Goal: Task Accomplishment & Management: Manage account settings

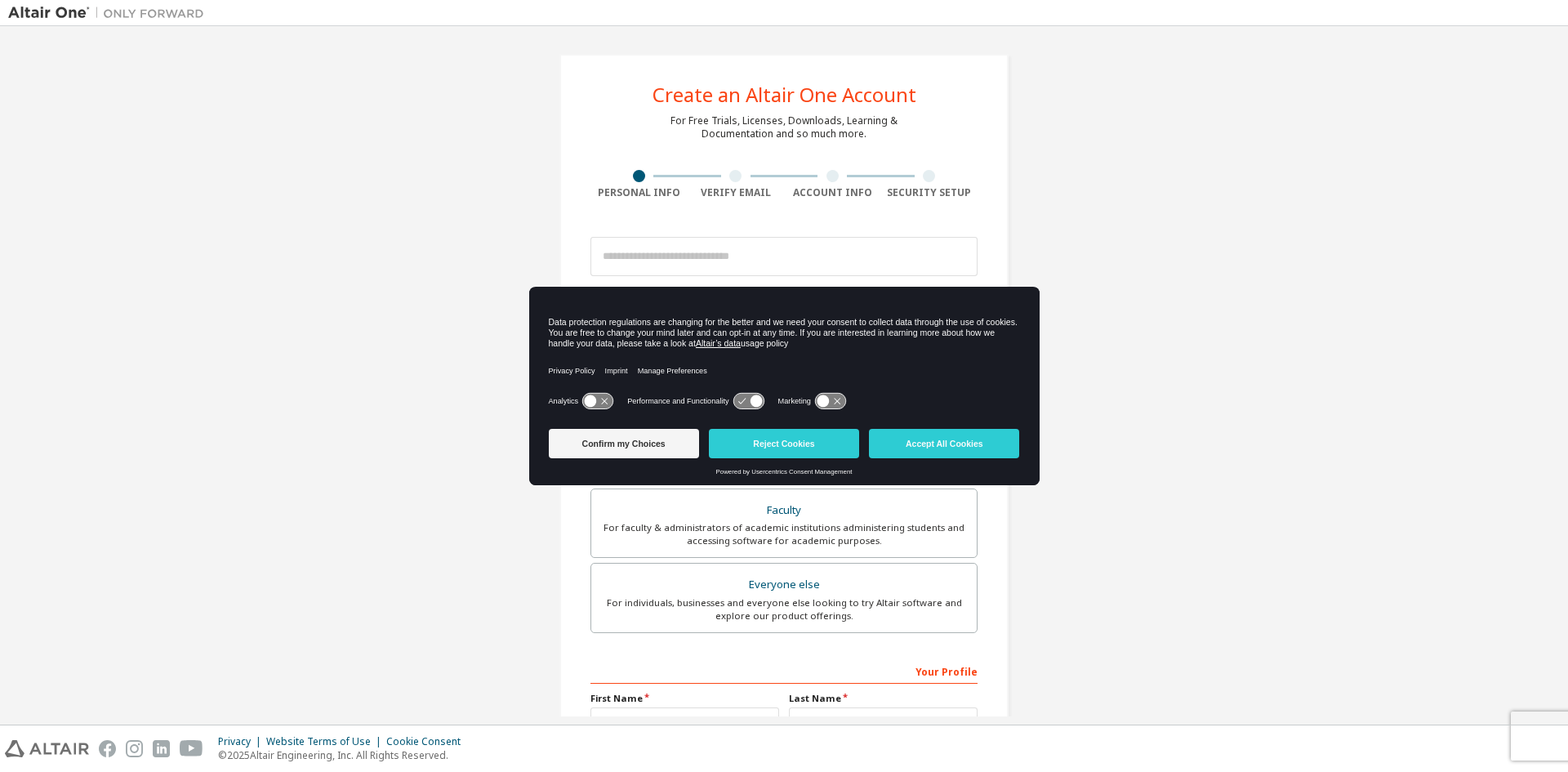
click at [623, 427] on div "Confirm my Choices Reject Cookies Accept All Cookies" at bounding box center [785, 445] width 471 height 46
click at [637, 429] on button "Confirm my Choices" at bounding box center [624, 443] width 150 height 30
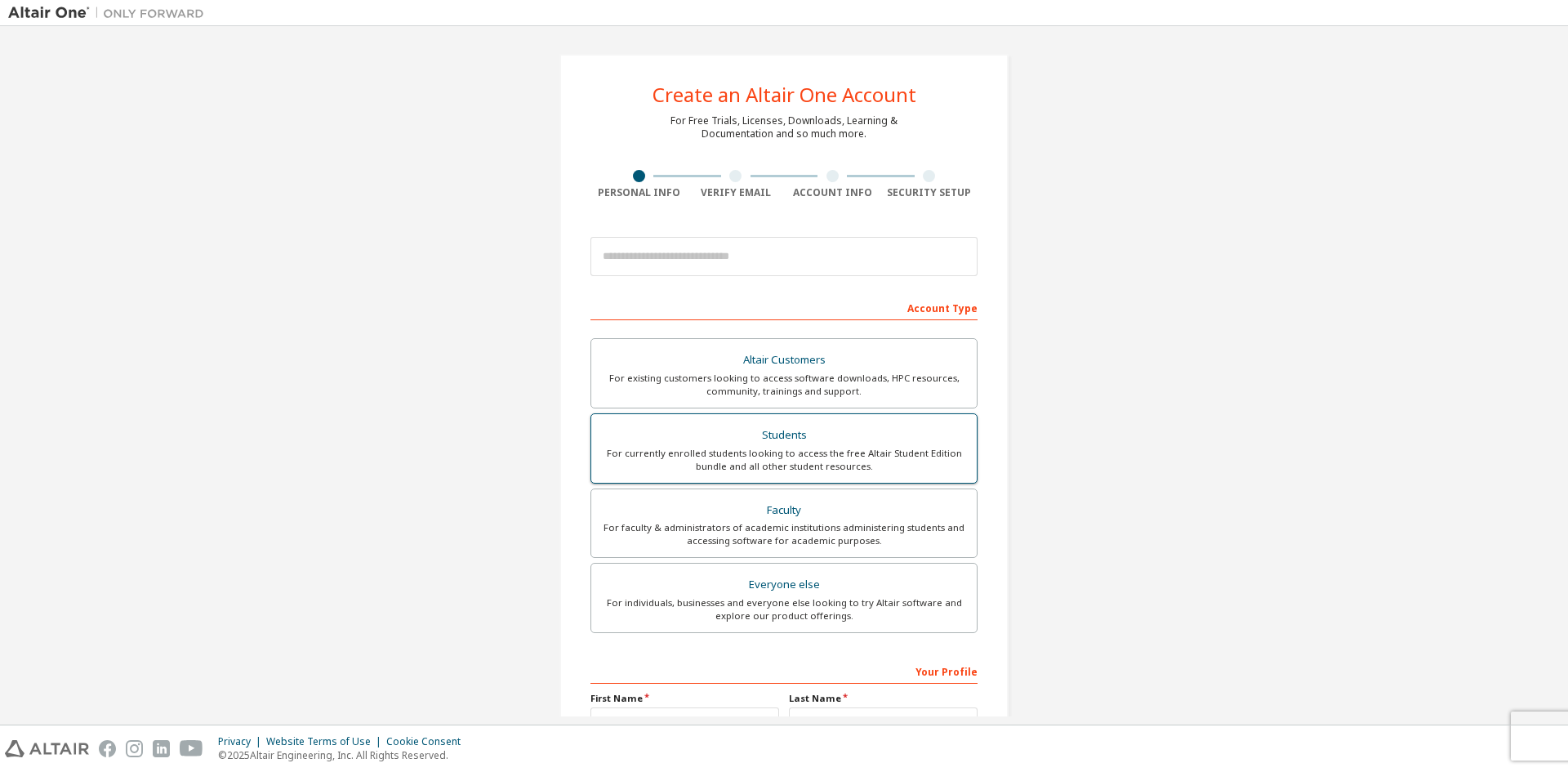
scroll to position [183, 0]
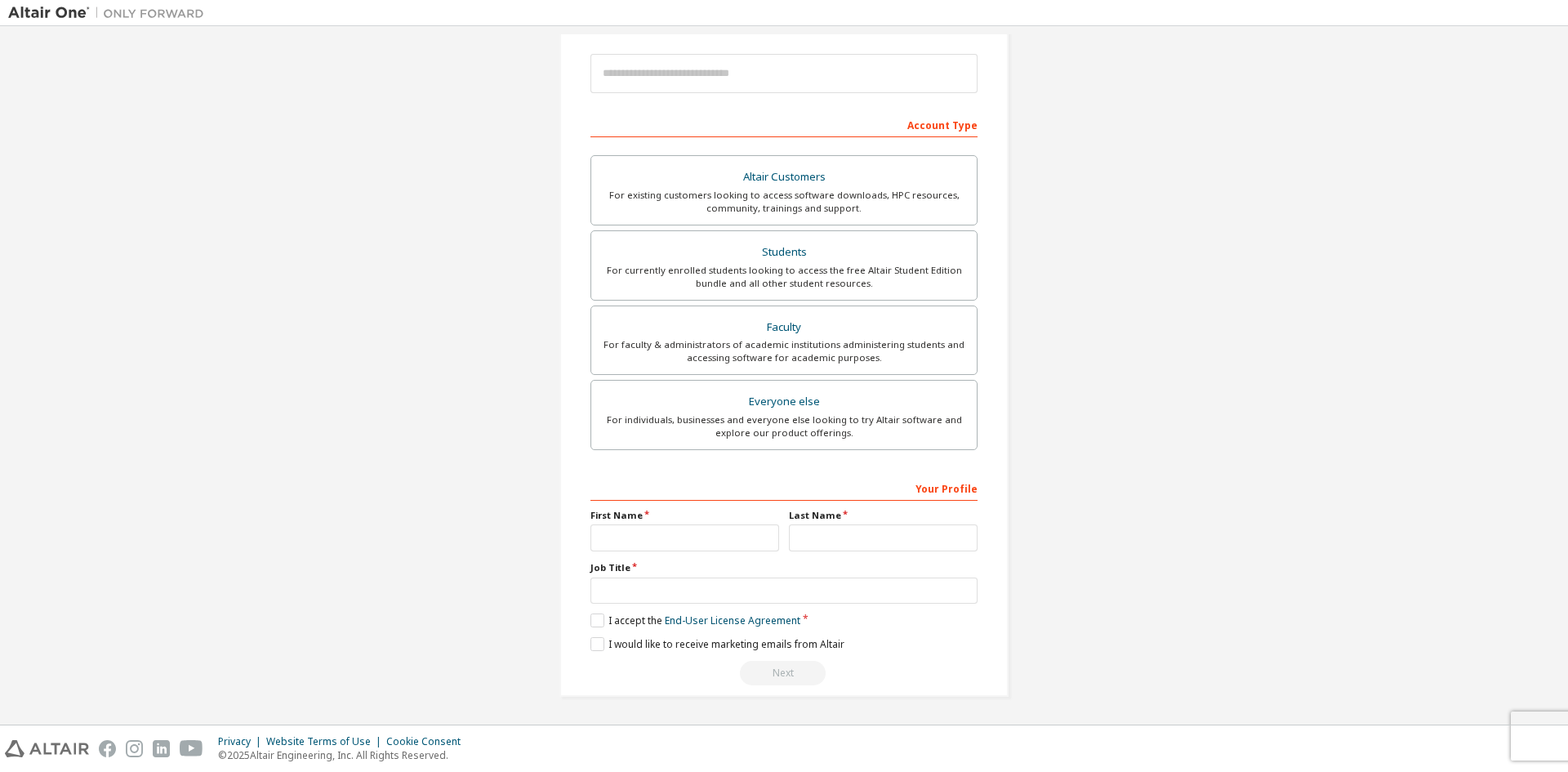
click at [638, 524] on div "First Name" at bounding box center [685, 531] width 199 height 43
click at [640, 533] on input "text" at bounding box center [685, 538] width 189 height 27
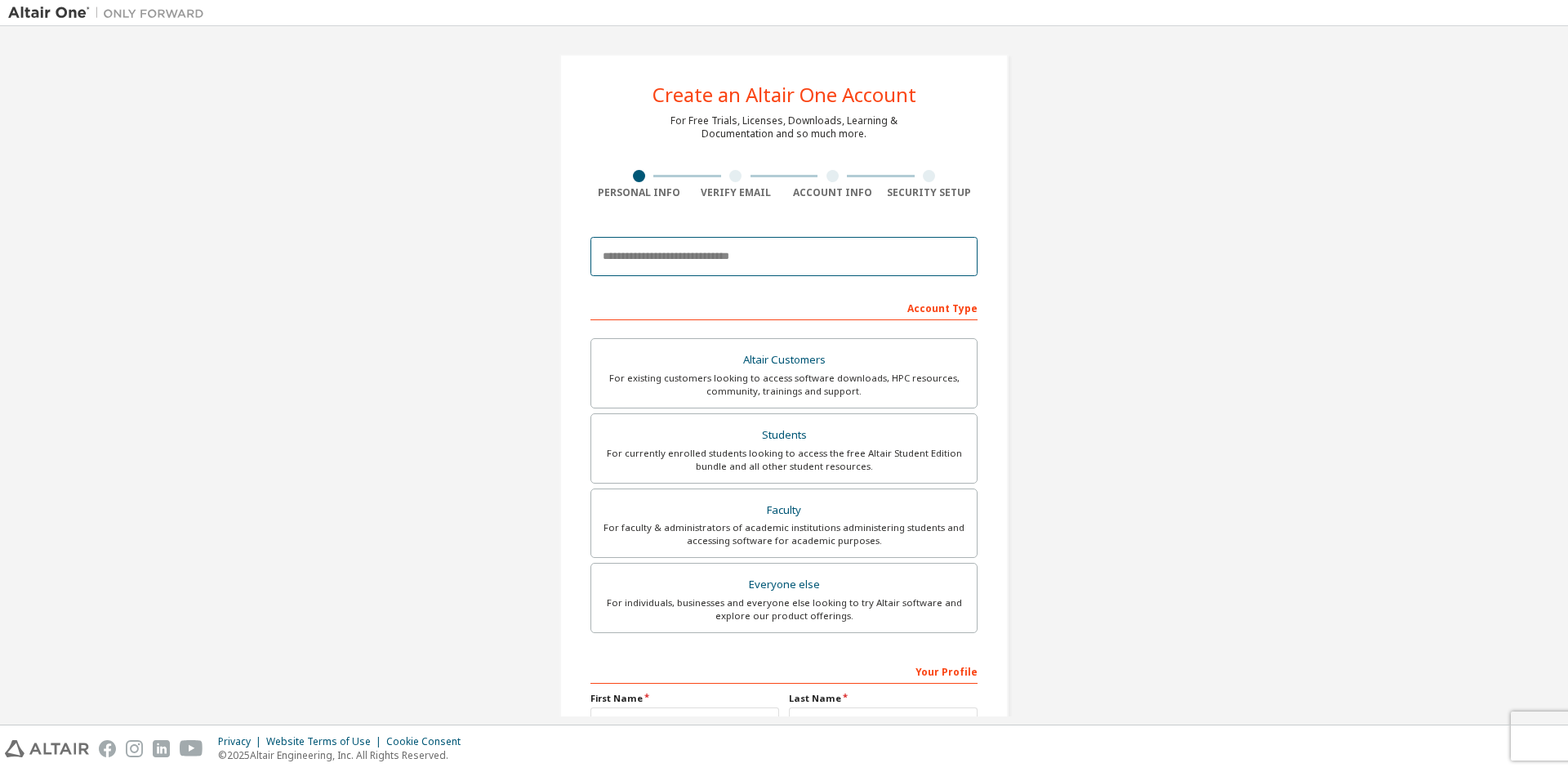
click at [708, 246] on input "email" at bounding box center [784, 257] width 387 height 39
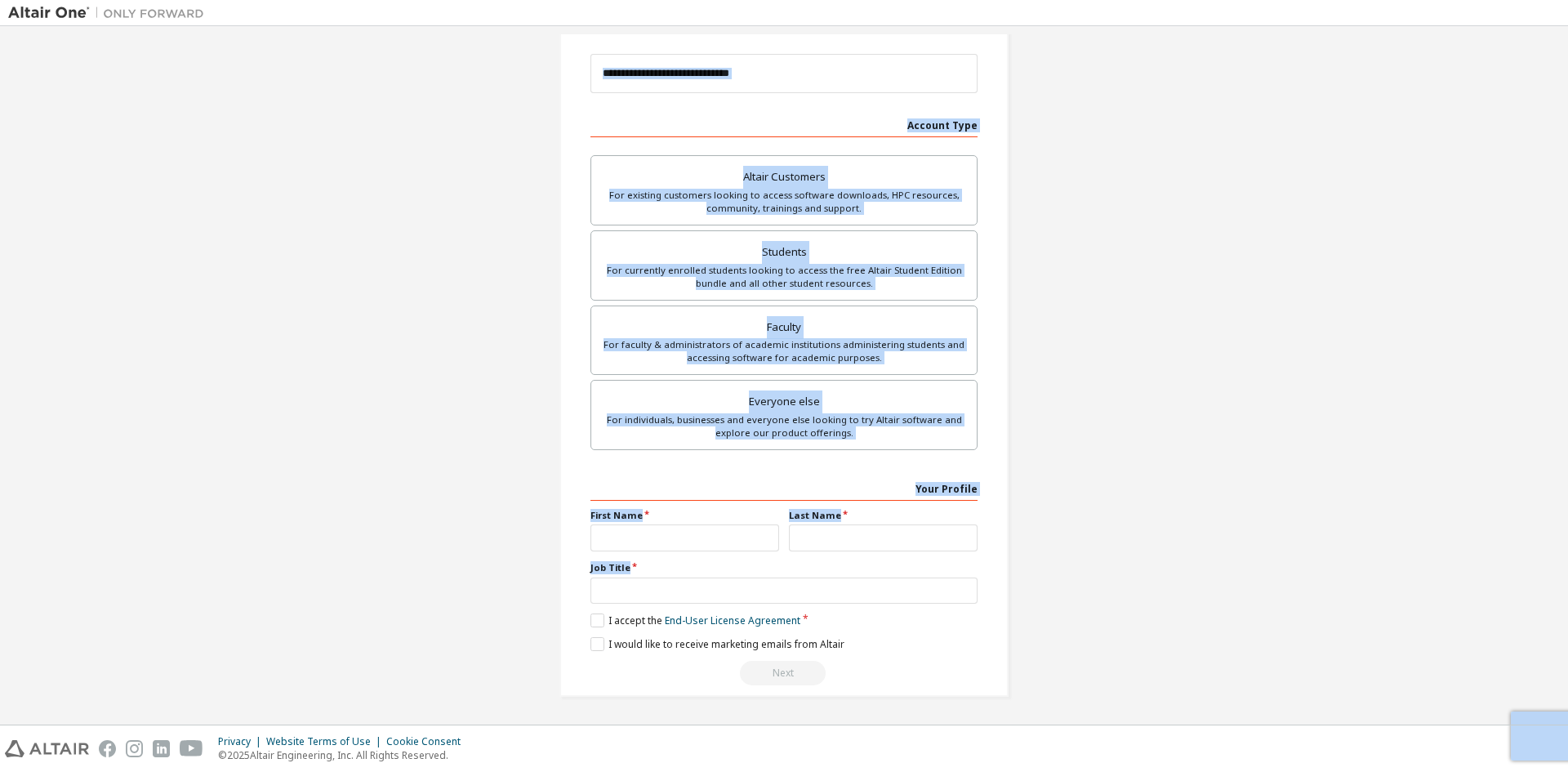
drag, startPoint x: 593, startPoint y: 80, endPoint x: 1021, endPoint y: 655, distance: 716.8
click at [1024, 655] on div "Create an Altair One Account For Free Trials, Licenses, Downloads, Learning & D…" at bounding box center [784, 284] width 488 height 866
drag, startPoint x: 795, startPoint y: 419, endPoint x: 1078, endPoint y: 348, distance: 291.8
click at [1078, 348] on div "Create an Altair One Account For Free Trials, Licenses, Downloads, Learning & D…" at bounding box center [784, 284] width 1552 height 866
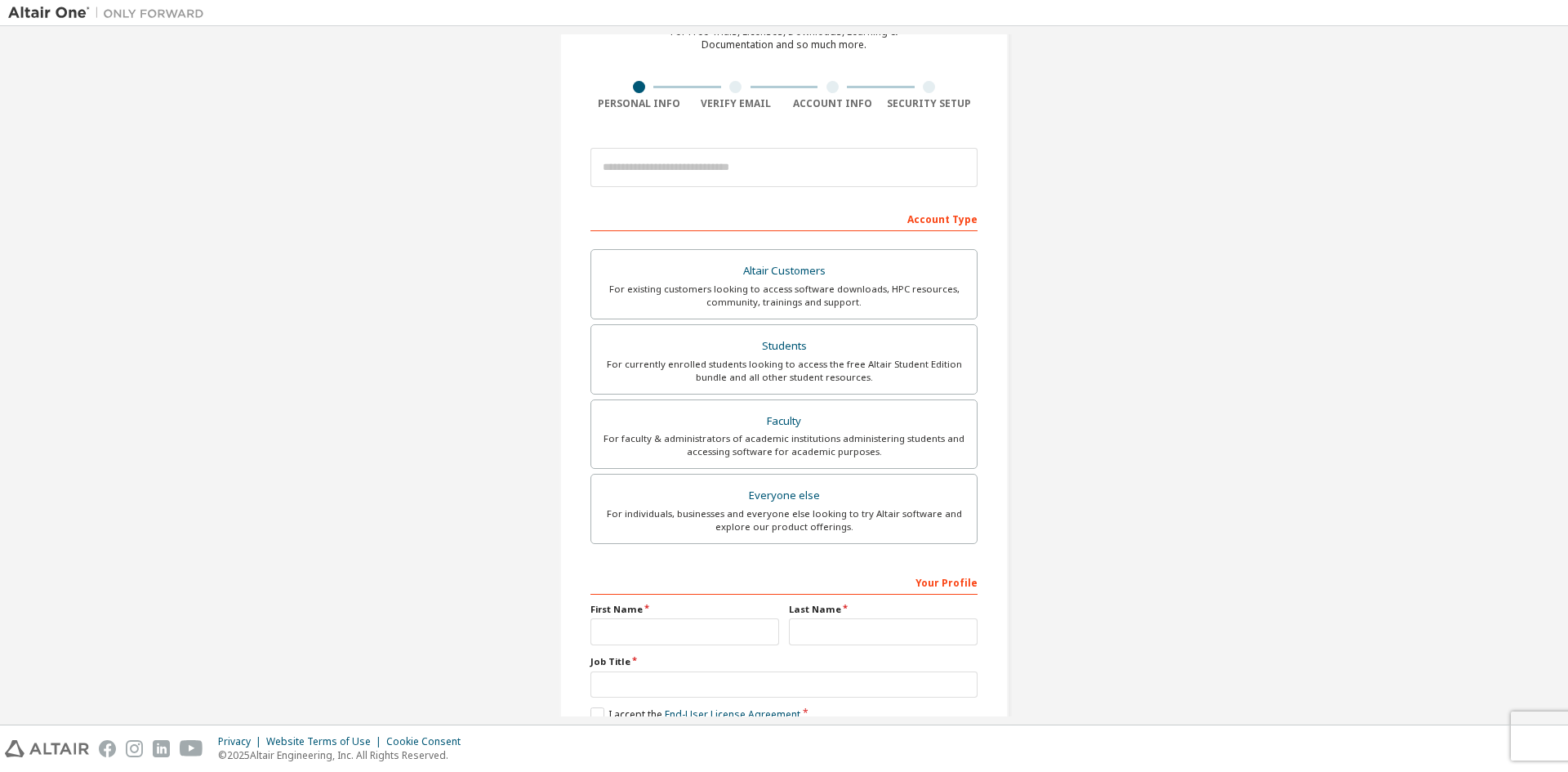
scroll to position [0, 0]
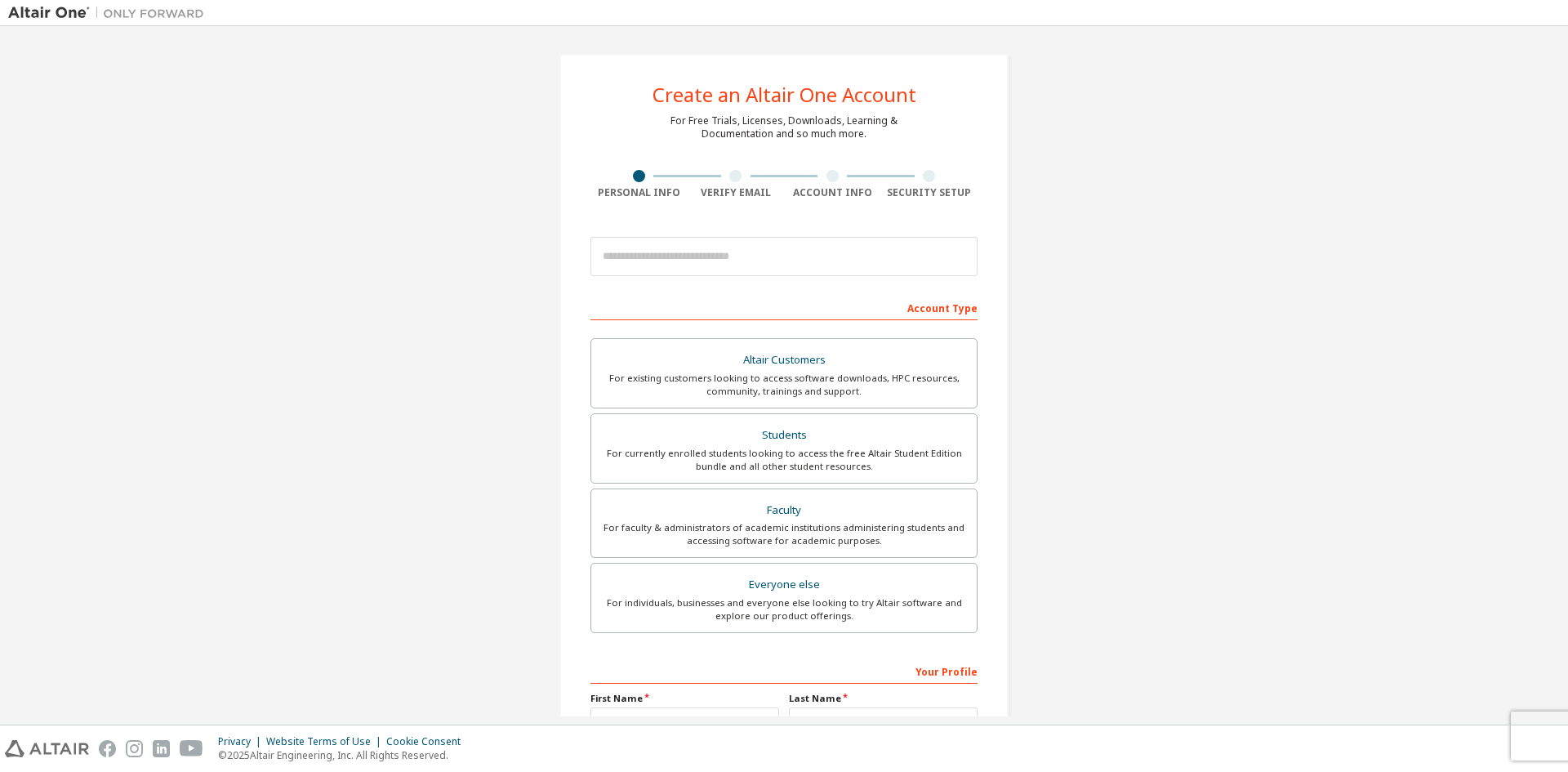
drag, startPoint x: 1524, startPoint y: 0, endPoint x: 1219, endPoint y: 118, distance: 327.0
click at [1219, 118] on div "Create an Altair One Account For Free Trials, Licenses, Downloads, Learning & D…" at bounding box center [784, 467] width 1552 height 866
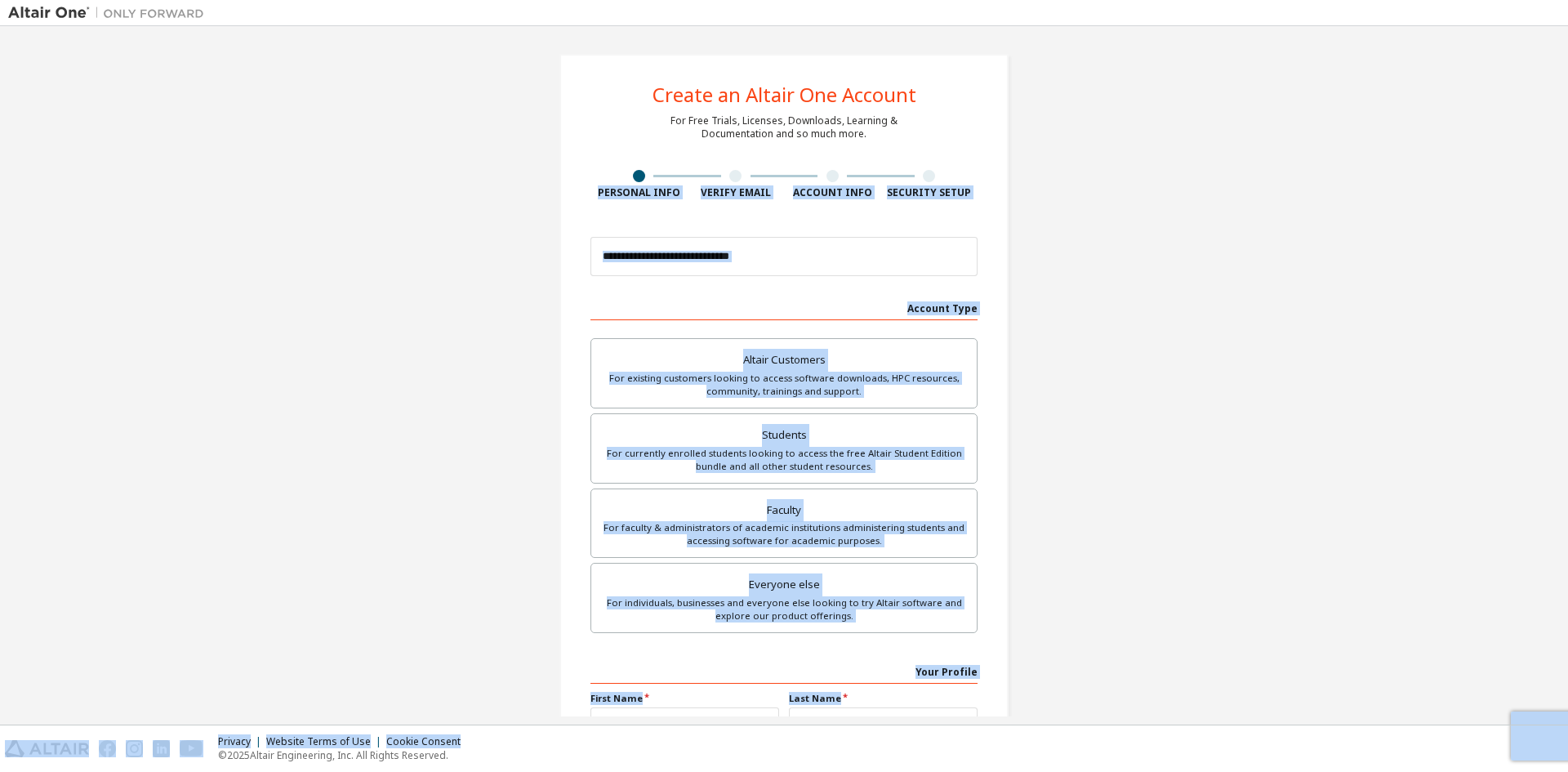
scroll to position [183, 0]
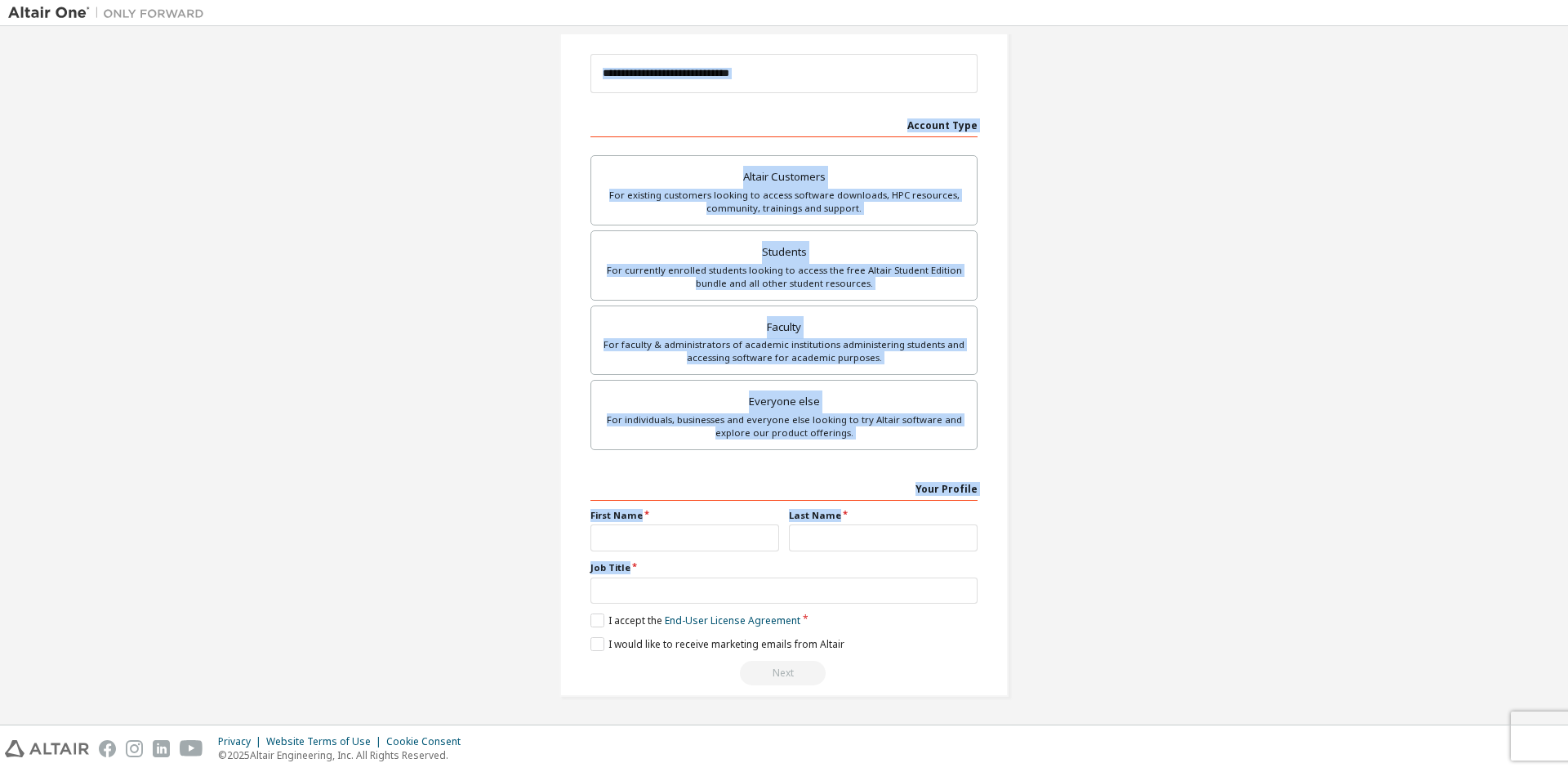
drag, startPoint x: 474, startPoint y: 66, endPoint x: 1136, endPoint y: 595, distance: 847.4
click at [1147, 599] on div "Create an Altair One Account For Free Trials, Licenses, Downloads, Learning & D…" at bounding box center [784, 284] width 1552 height 866
drag, startPoint x: 696, startPoint y: 95, endPoint x: 1020, endPoint y: 569, distance: 574.2
click at [1020, 569] on div "Create an Altair One Account For Free Trials, Licenses, Downloads, Learning & D…" at bounding box center [784, 284] width 488 height 866
copy div "Create an Altair One Account For Free Trials, Licenses, Downloads, Learning & D…"
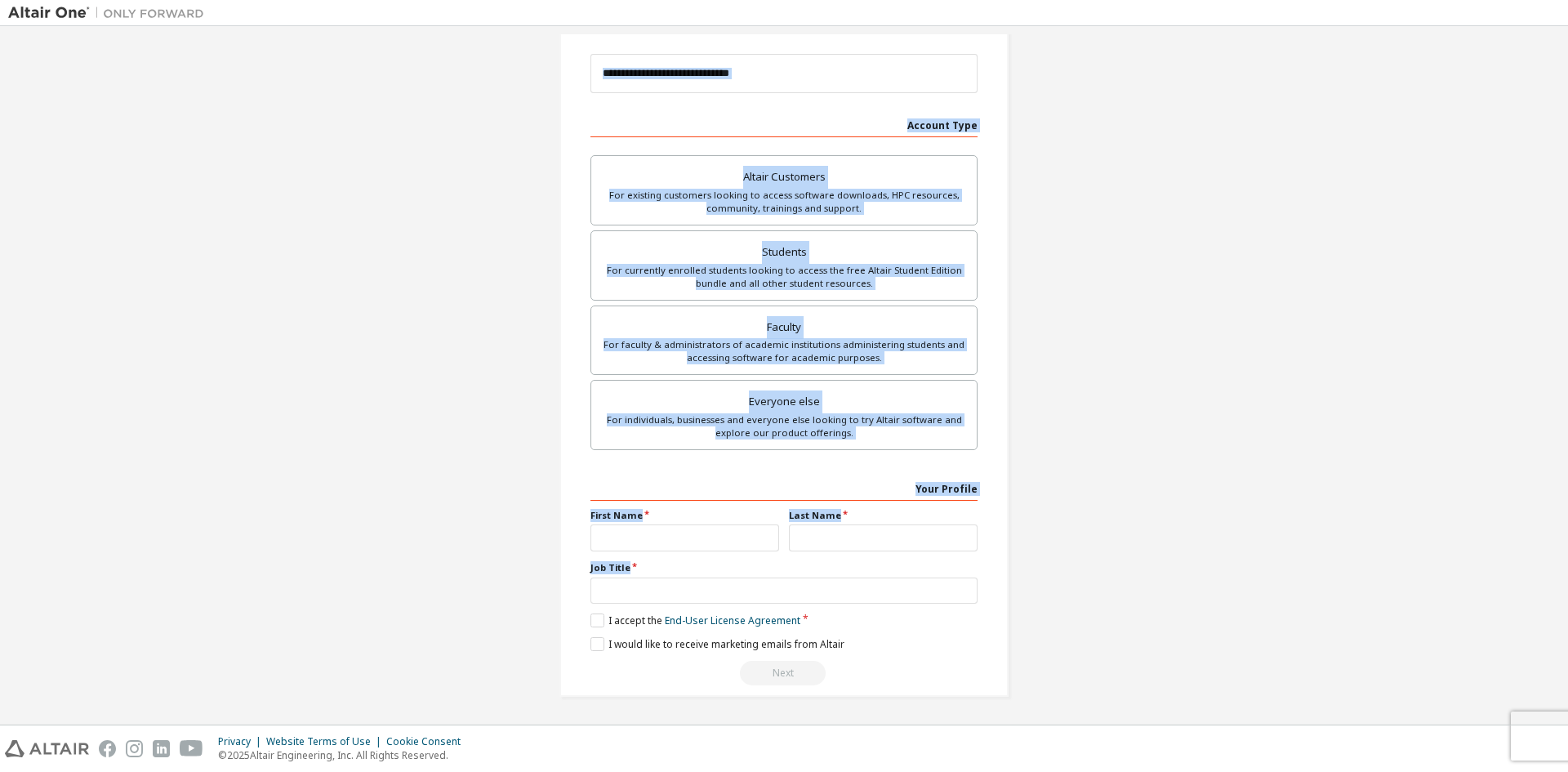
click at [1233, 347] on div "Create an Altair One Account For Free Trials, Licenses, Downloads, Learning & D…" at bounding box center [784, 284] width 1552 height 866
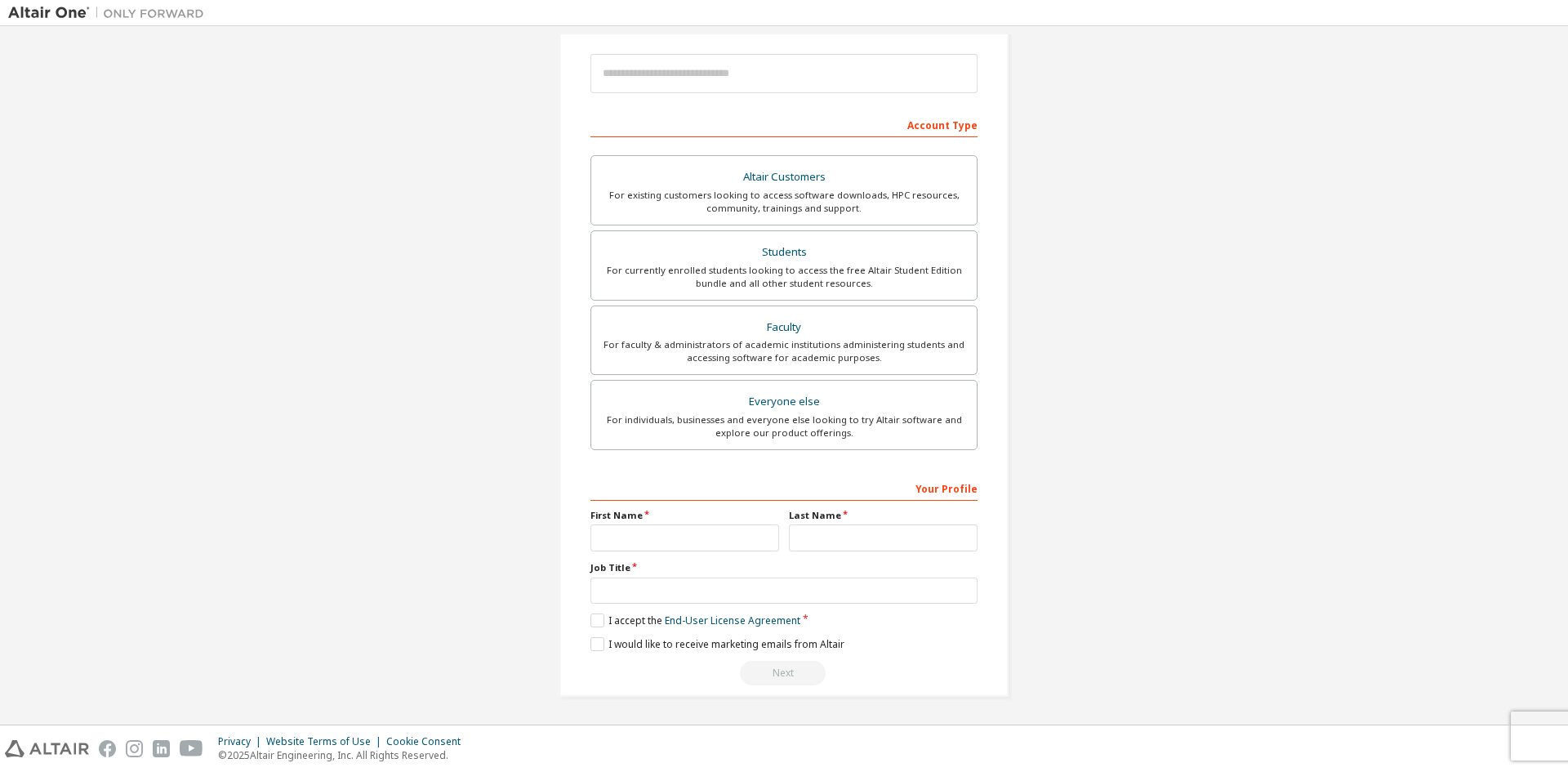
scroll to position [0, 0]
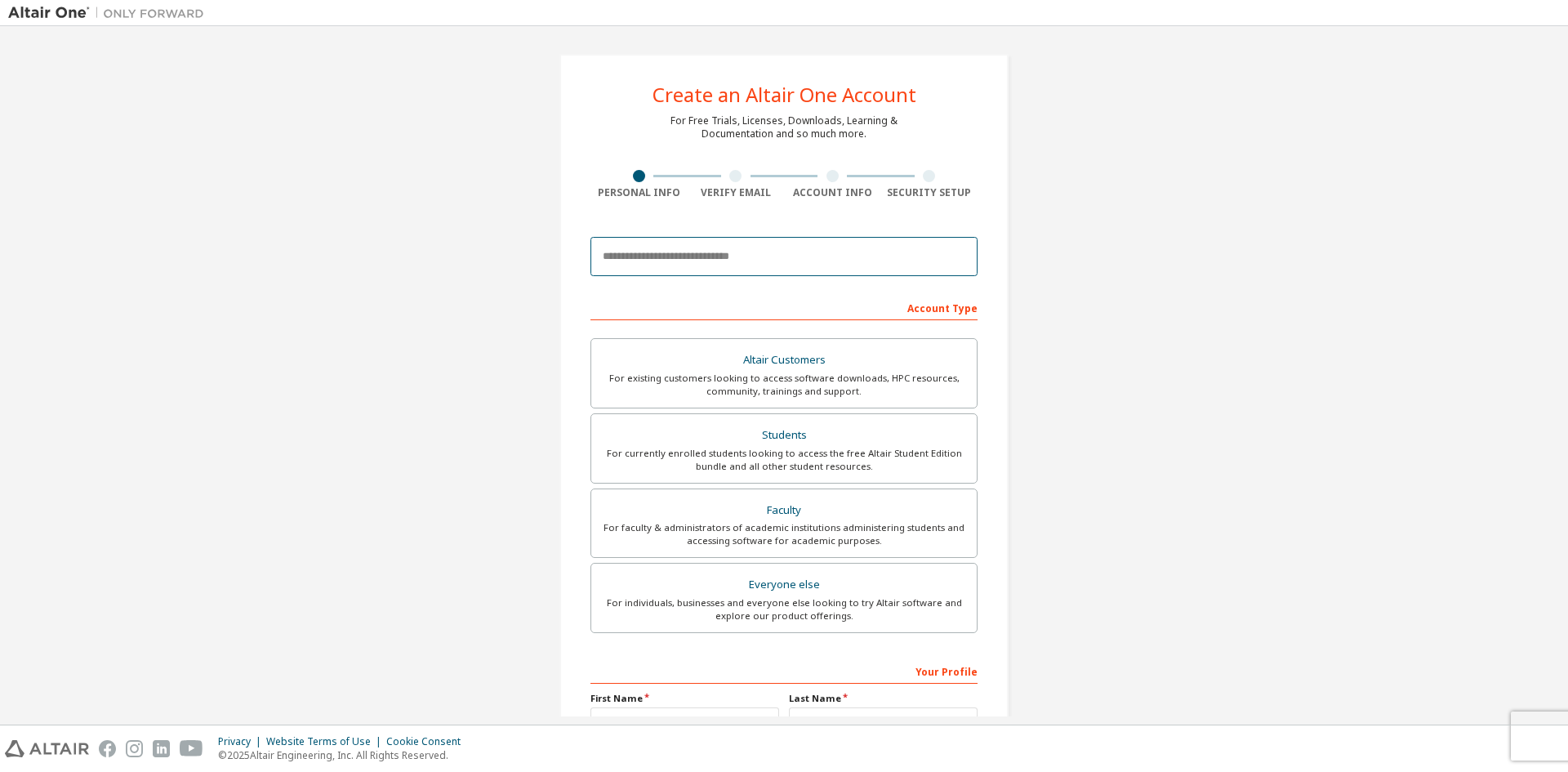
drag, startPoint x: 781, startPoint y: 261, endPoint x: 578, endPoint y: 260, distance: 203.0
click at [577, 260] on div "Create an Altair One Account For Free Trials, Licenses, Downloads, Learning & D…" at bounding box center [784, 467] width 449 height 826
drag, startPoint x: 771, startPoint y: 248, endPoint x: 744, endPoint y: 253, distance: 27.5
click at [744, 253] on input "email" at bounding box center [784, 257] width 387 height 39
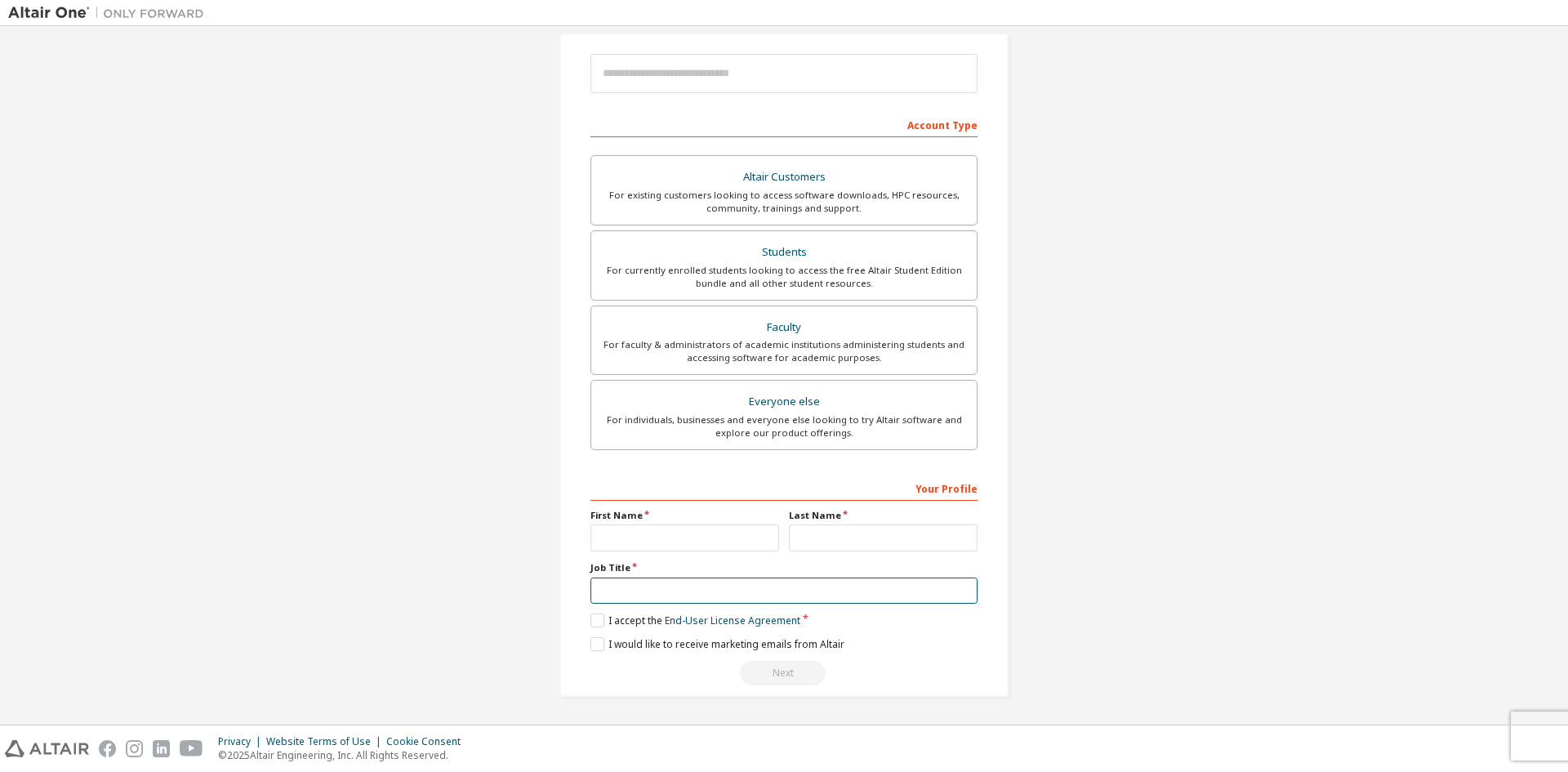
click at [752, 591] on input "text" at bounding box center [784, 590] width 387 height 27
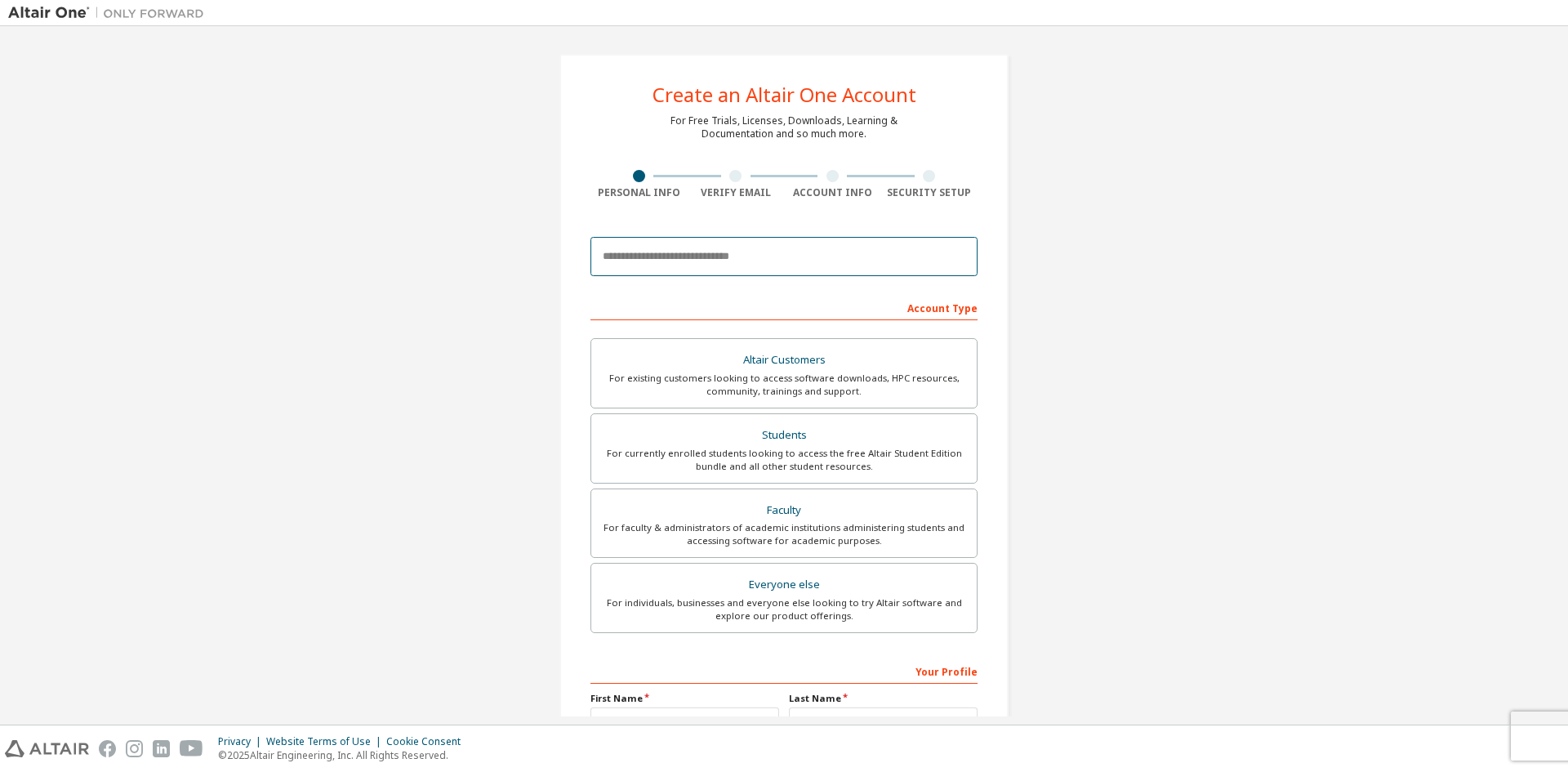
click at [715, 263] on input "email" at bounding box center [784, 257] width 387 height 39
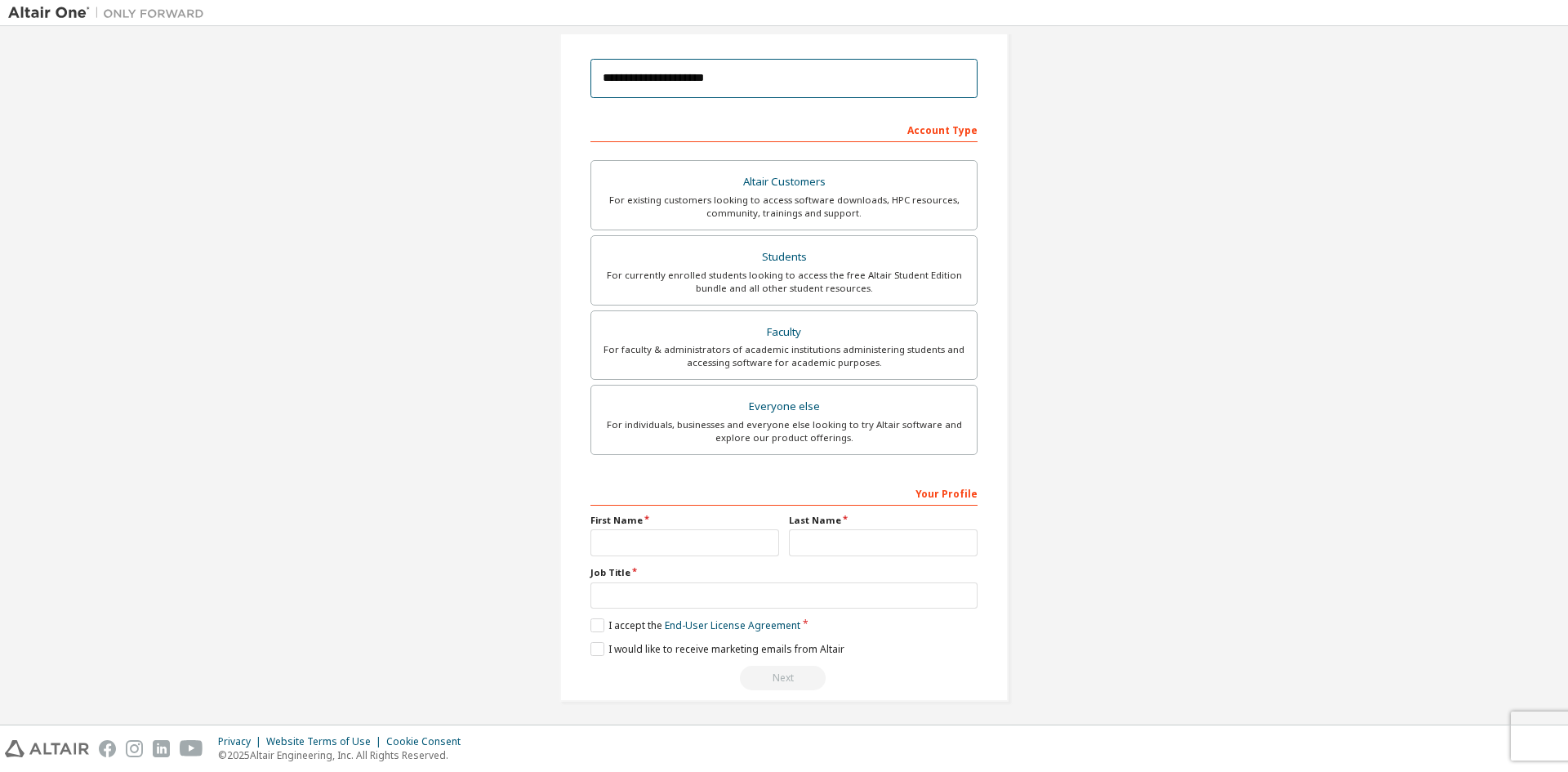
scroll to position [183, 0]
type input "**********"
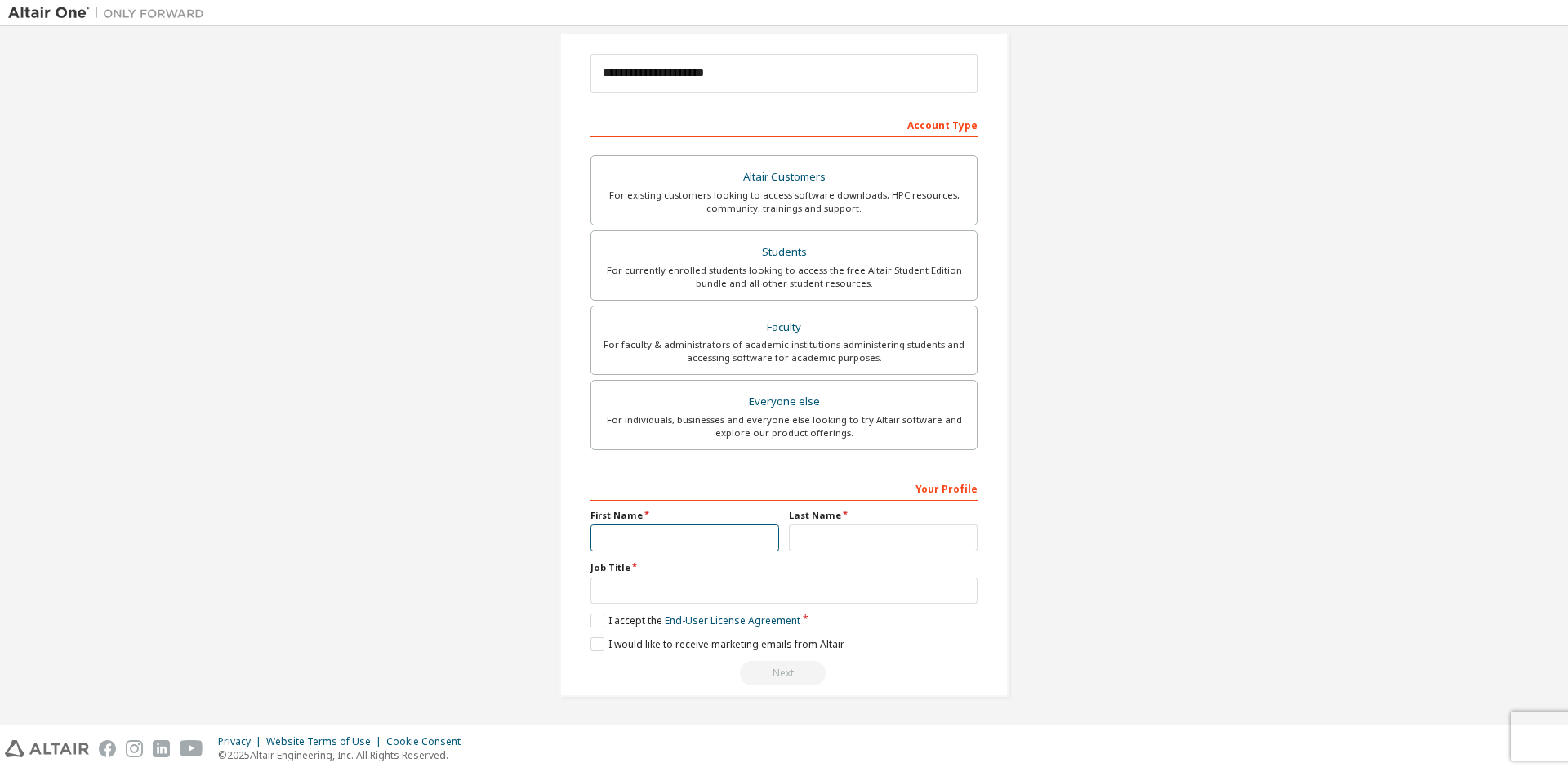
click at [626, 537] on input "text" at bounding box center [685, 538] width 189 height 27
click at [834, 413] on div "For individuals, businesses and everyone else looking to try Altair software an…" at bounding box center [784, 426] width 366 height 26
click at [832, 350] on div "For faculty & administrators of academic institutions administering students an…" at bounding box center [784, 352] width 366 height 26
click at [833, 260] on div "Students" at bounding box center [784, 253] width 366 height 23
click at [830, 191] on div "For existing customers looking to access software downloads, HPC resources, com…" at bounding box center [784, 202] width 366 height 26
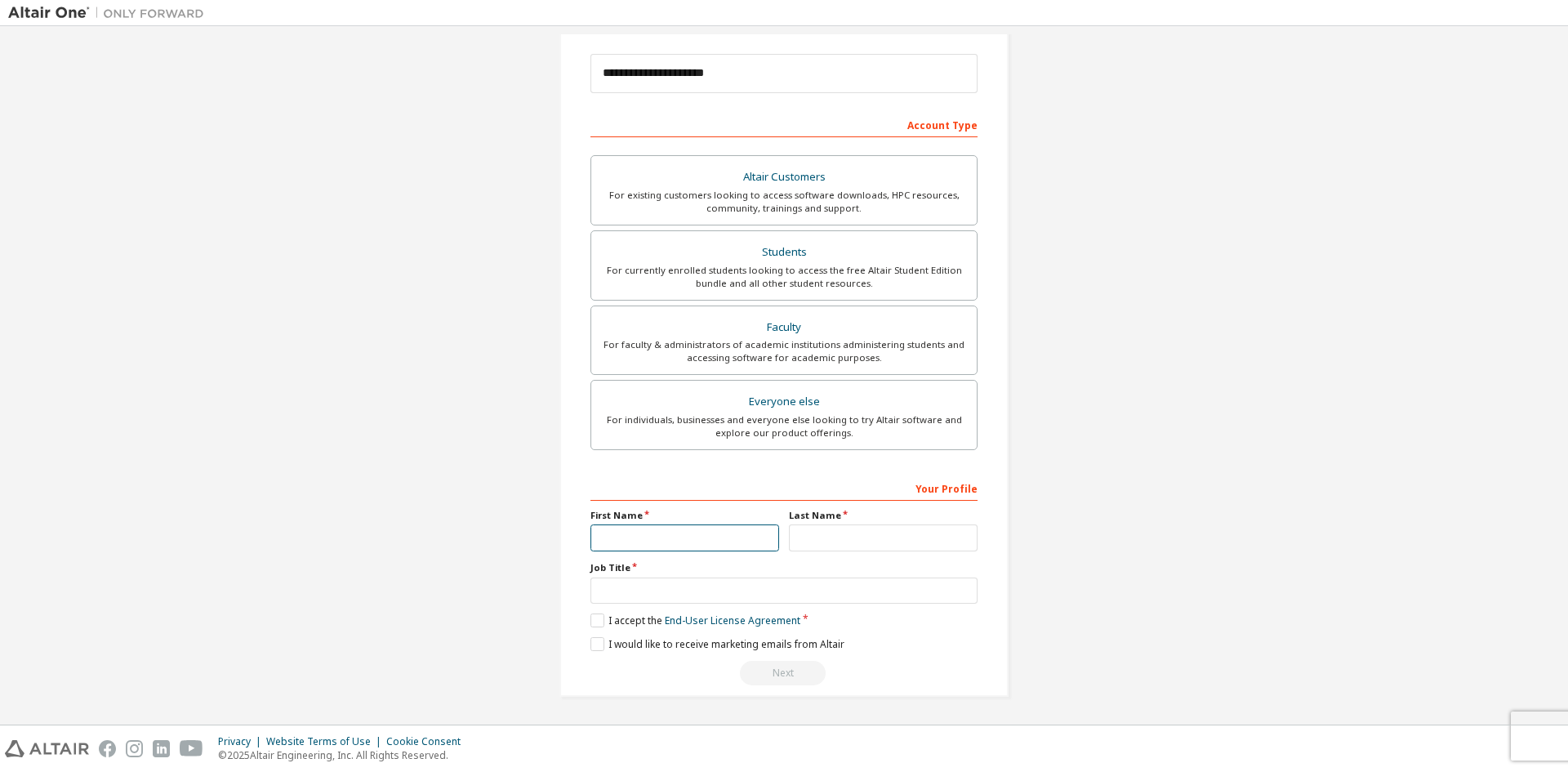
click at [655, 540] on input "text" at bounding box center [685, 538] width 189 height 27
type input "*"
type input "**********"
click at [834, 542] on input "text" at bounding box center [883, 538] width 189 height 27
type input "*******"
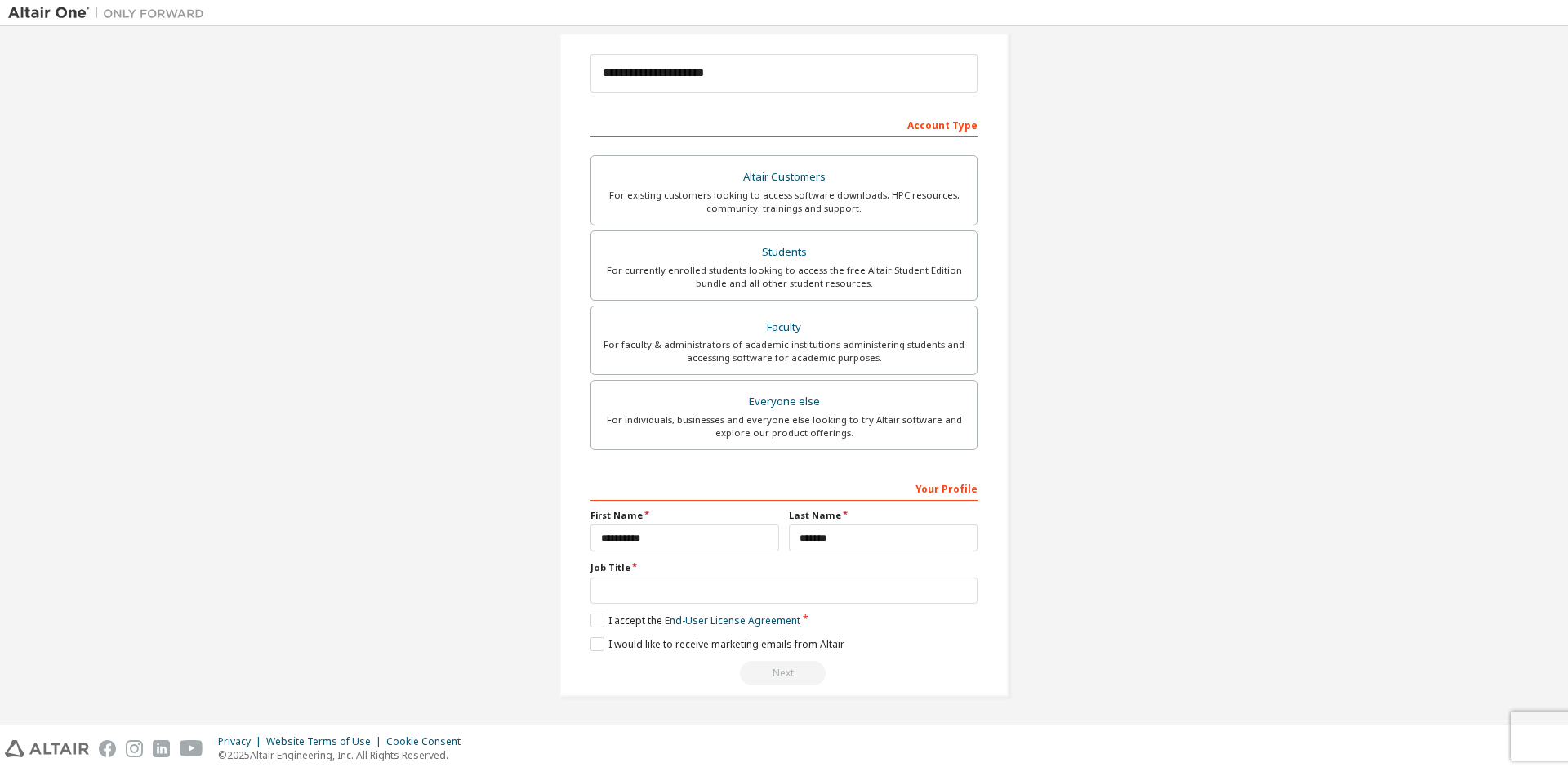
click at [765, 606] on div "**********" at bounding box center [784, 581] width 387 height 212
click at [765, 595] on input "text" at bounding box center [784, 590] width 387 height 27
drag, startPoint x: 868, startPoint y: 646, endPoint x: 726, endPoint y: 609, distance: 146.7
click at [726, 609] on div "**********" at bounding box center [784, 581] width 387 height 212
drag, startPoint x: 837, startPoint y: 632, endPoint x: 601, endPoint y: 595, distance: 238.9
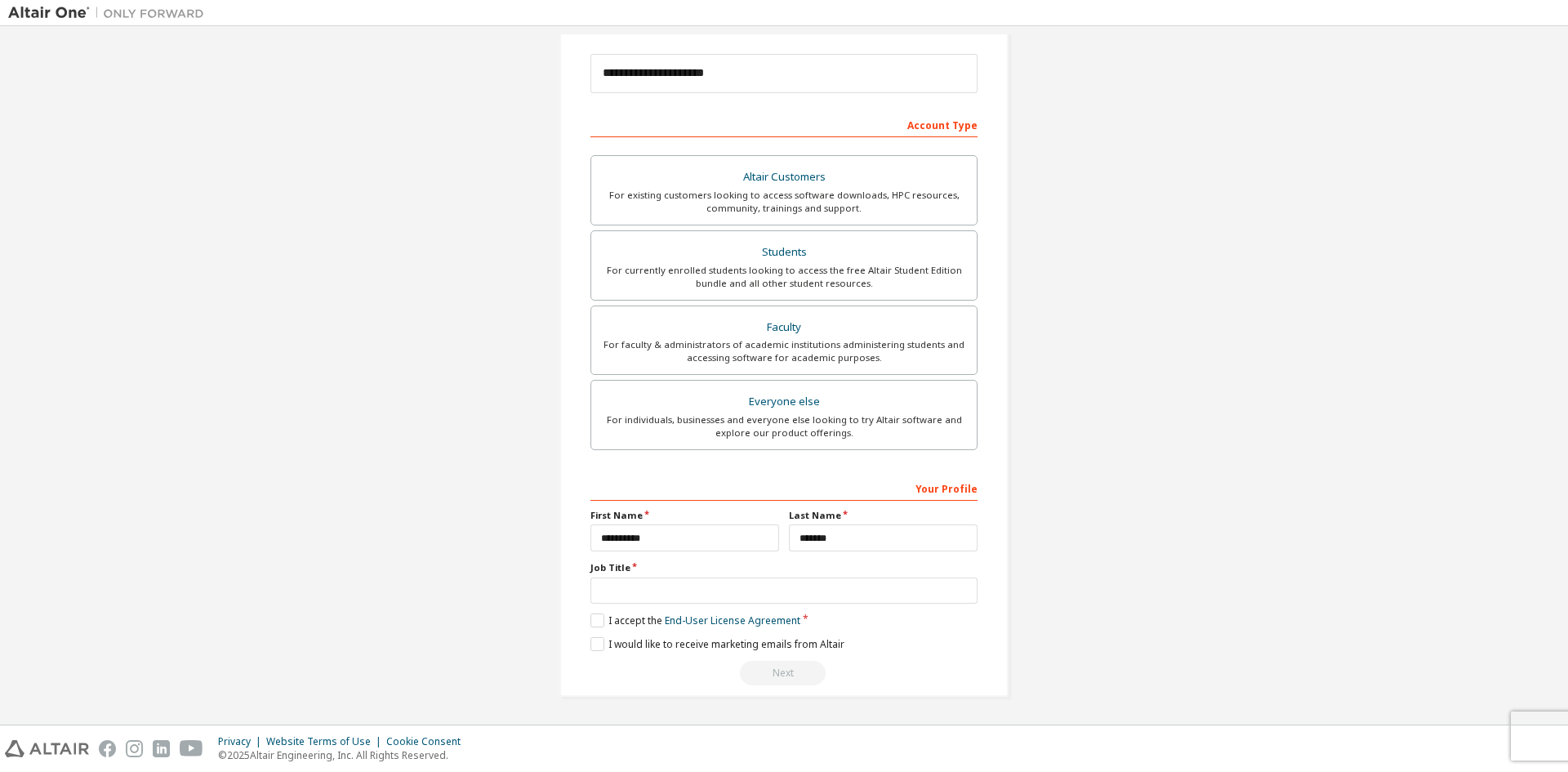
click at [601, 595] on div "**********" at bounding box center [784, 581] width 387 height 212
drag, startPoint x: 573, startPoint y: 572, endPoint x: 892, endPoint y: 692, distance: 340.8
click at [892, 692] on div "**********" at bounding box center [784, 284] width 449 height 826
click at [887, 692] on div "**********" at bounding box center [784, 284] width 449 height 826
click at [778, 669] on div "Next" at bounding box center [784, 673] width 387 height 25
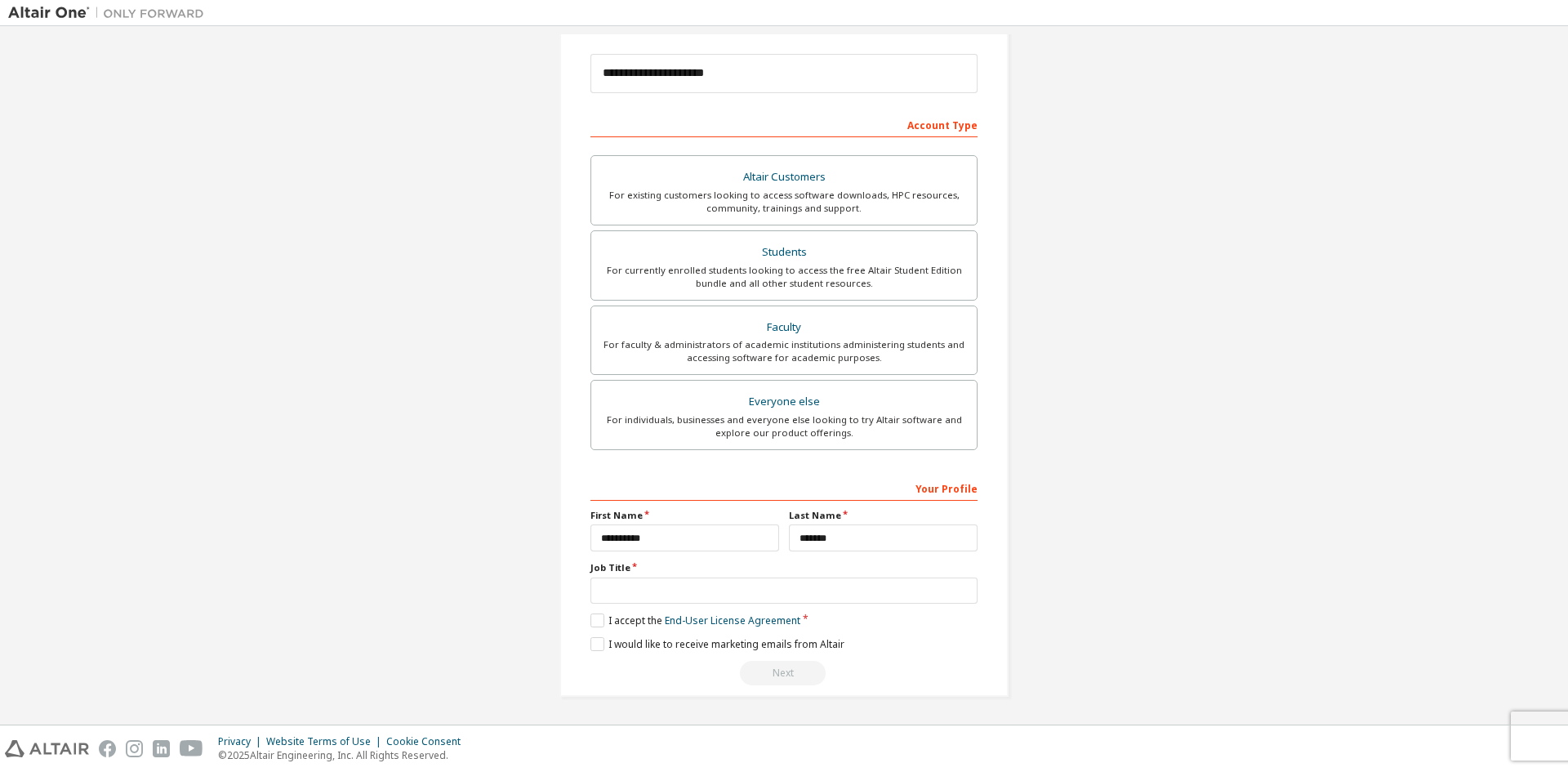
click at [780, 669] on div "Next" at bounding box center [784, 673] width 387 height 25
click at [594, 618] on label "I accept the End-User License Agreement" at bounding box center [695, 620] width 210 height 14
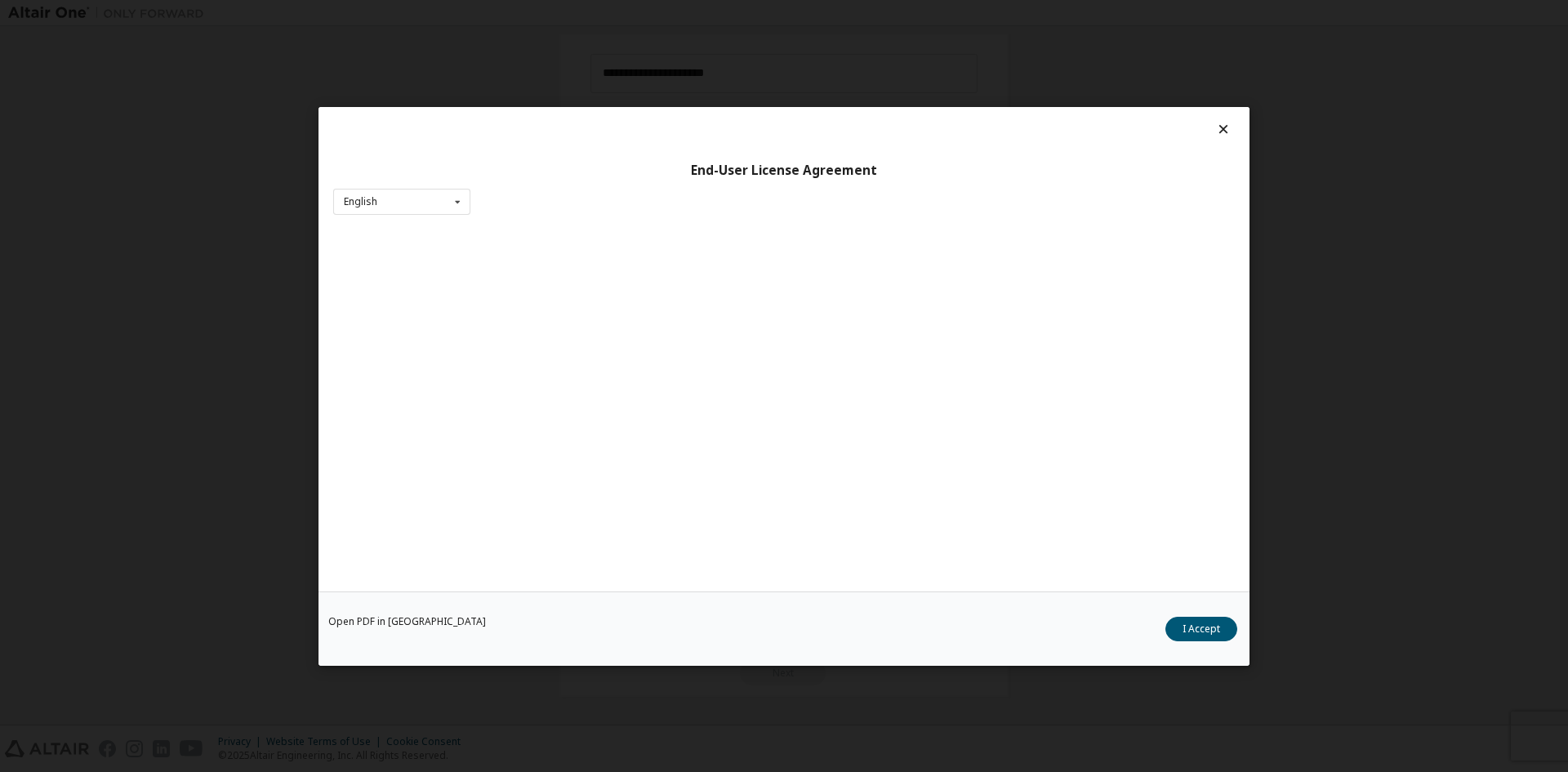
click at [1390, 149] on div "End-User License Agreement English English Chinese French German Japanese Korea…" at bounding box center [784, 386] width 1568 height 772
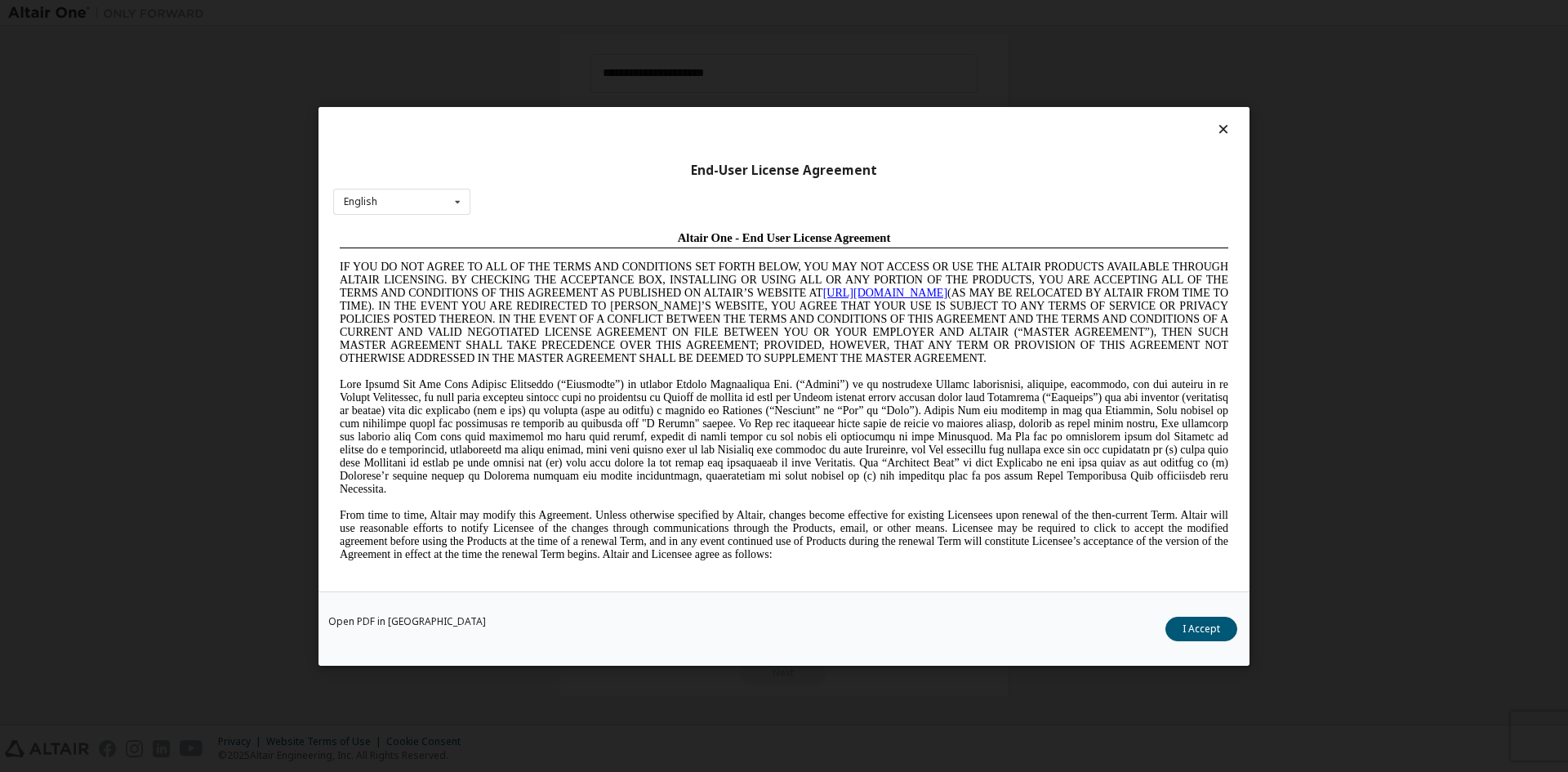
scroll to position [0, 0]
click at [1224, 128] on icon at bounding box center [1223, 129] width 17 height 15
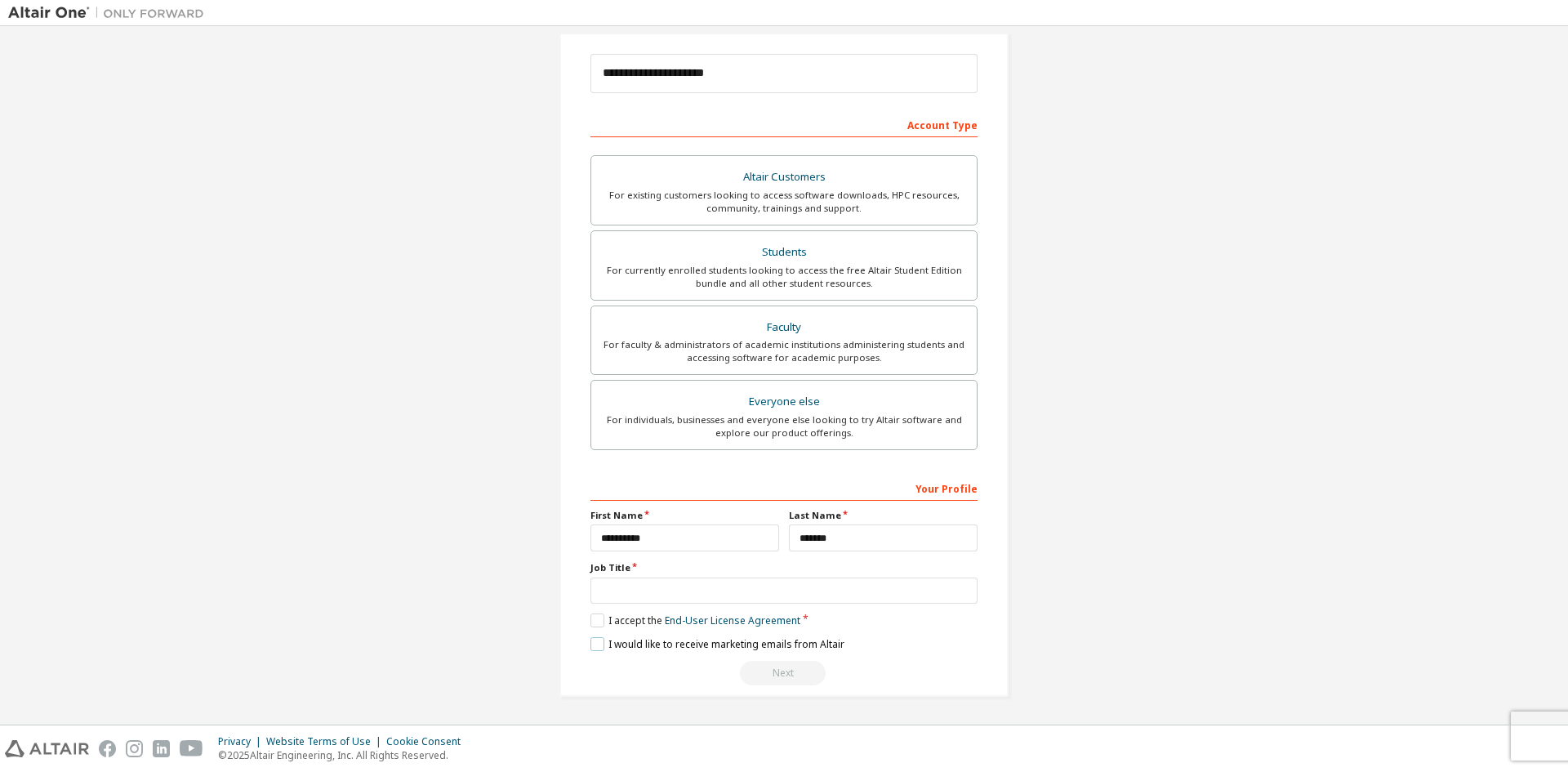
click at [594, 638] on label "I would like to receive marketing emails from Altair" at bounding box center [717, 644] width 254 height 14
click at [658, 595] on input "text" at bounding box center [784, 590] width 387 height 27
type input "*"
click at [706, 598] on input "********" at bounding box center [784, 590] width 387 height 27
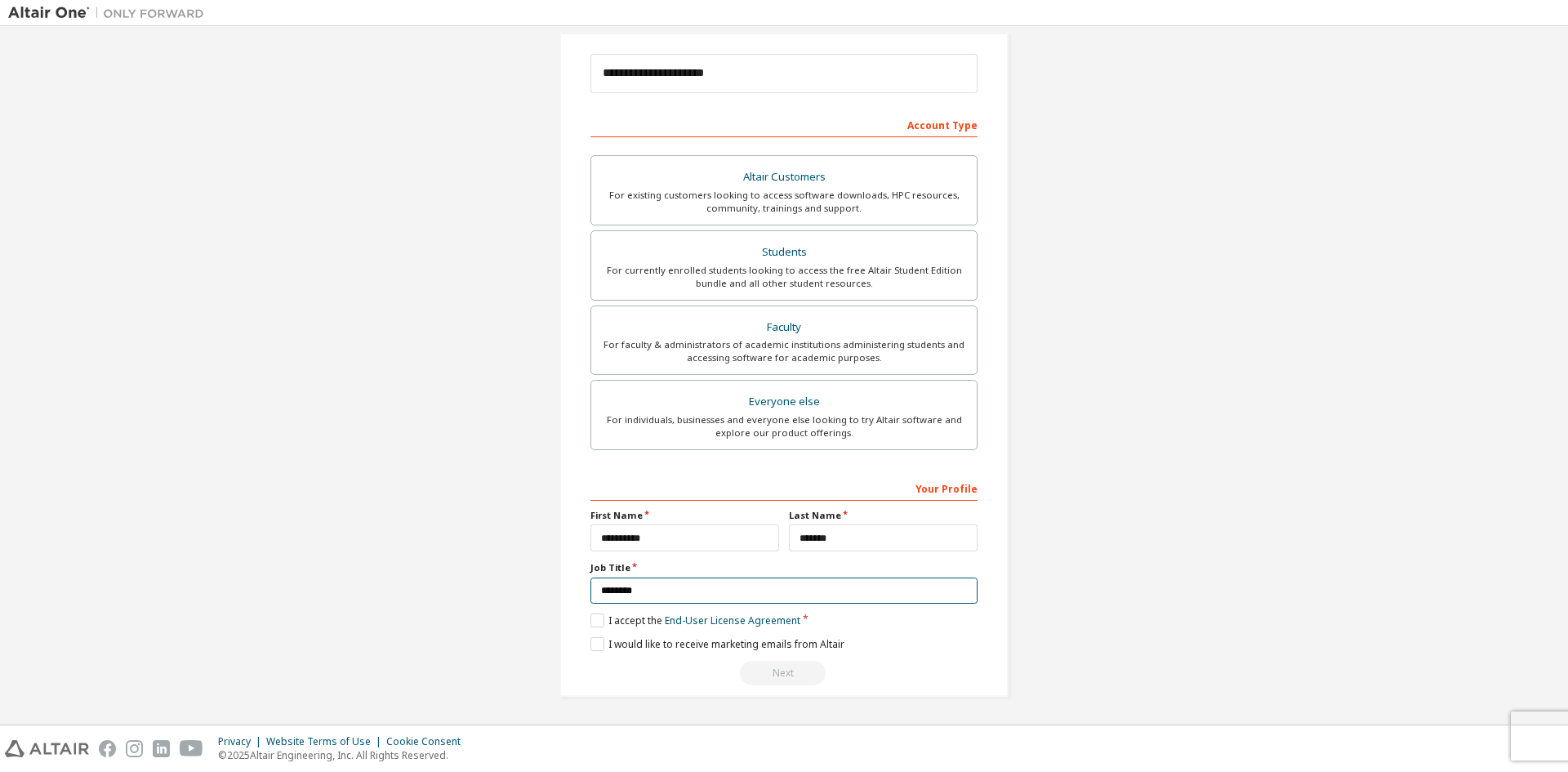
type input "********"
click at [761, 683] on div "Next" at bounding box center [784, 673] width 387 height 25
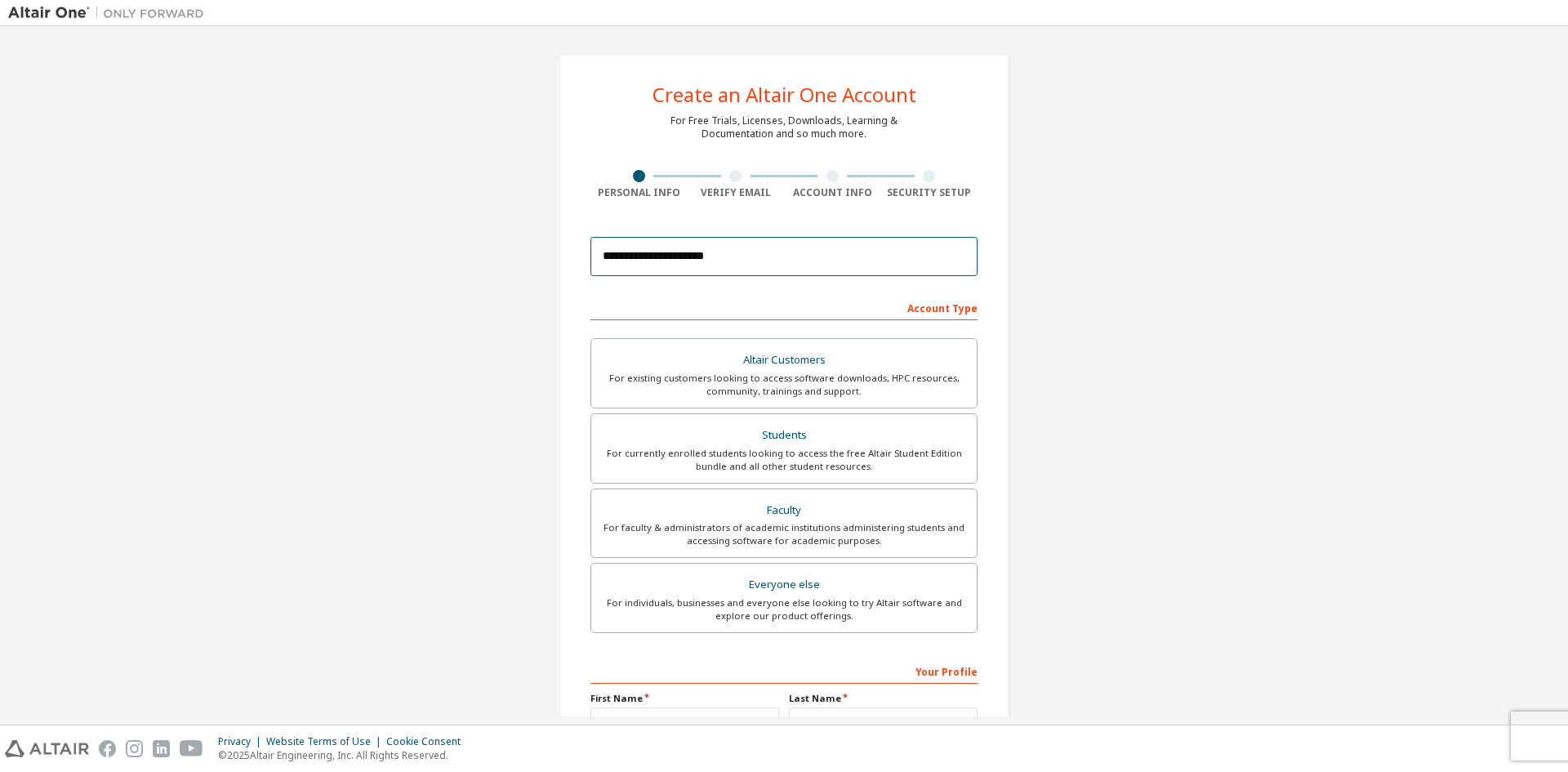
click at [756, 258] on input "**********" at bounding box center [784, 257] width 387 height 39
click at [731, 181] on div at bounding box center [735, 176] width 12 height 12
click at [732, 175] on div at bounding box center [735, 176] width 12 height 12
click at [954, 306] on div "Account Type" at bounding box center [784, 307] width 387 height 26
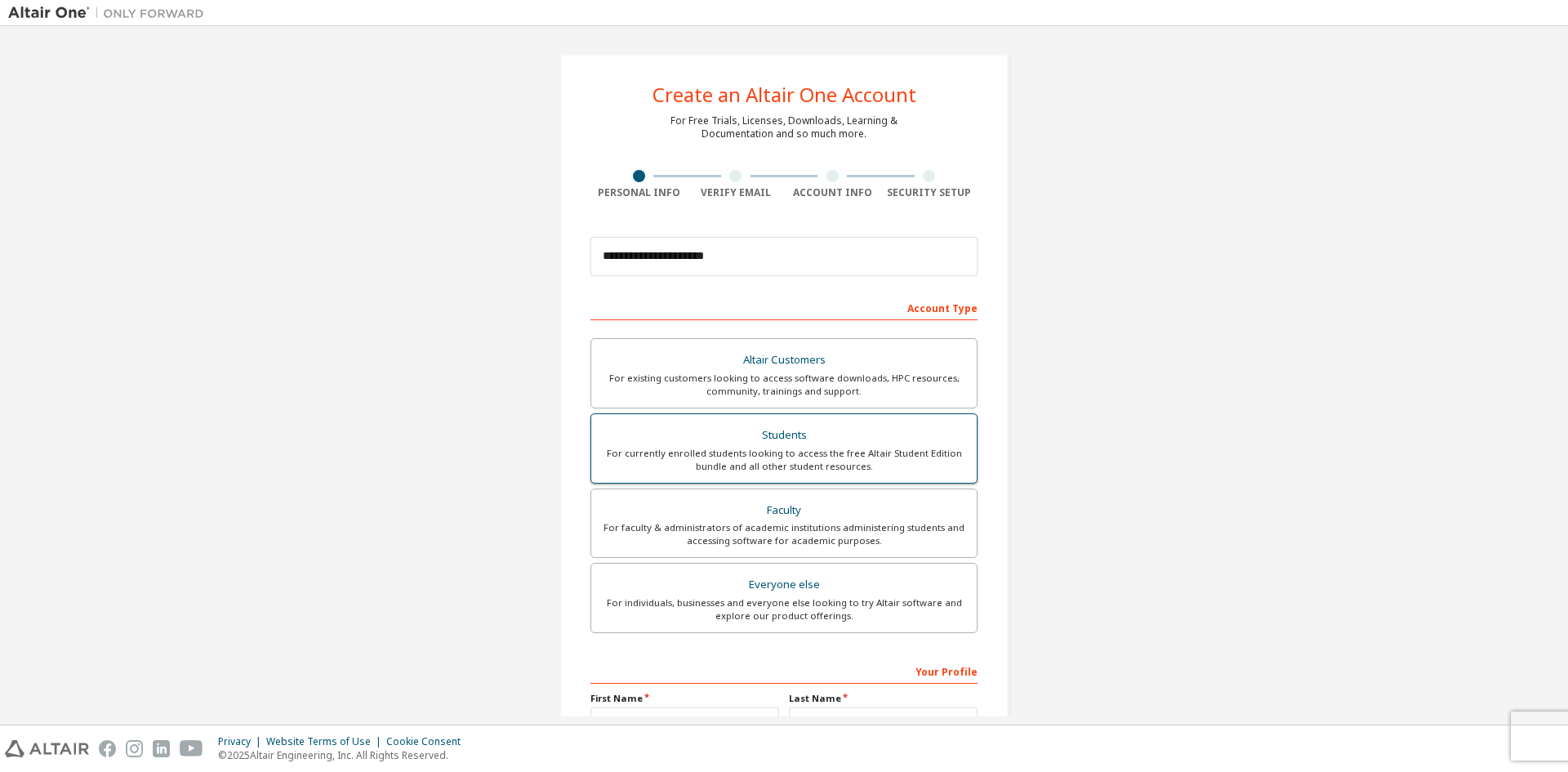
click at [834, 452] on div "For currently enrolled students looking to access the free Altair Student Editi…" at bounding box center [784, 460] width 366 height 26
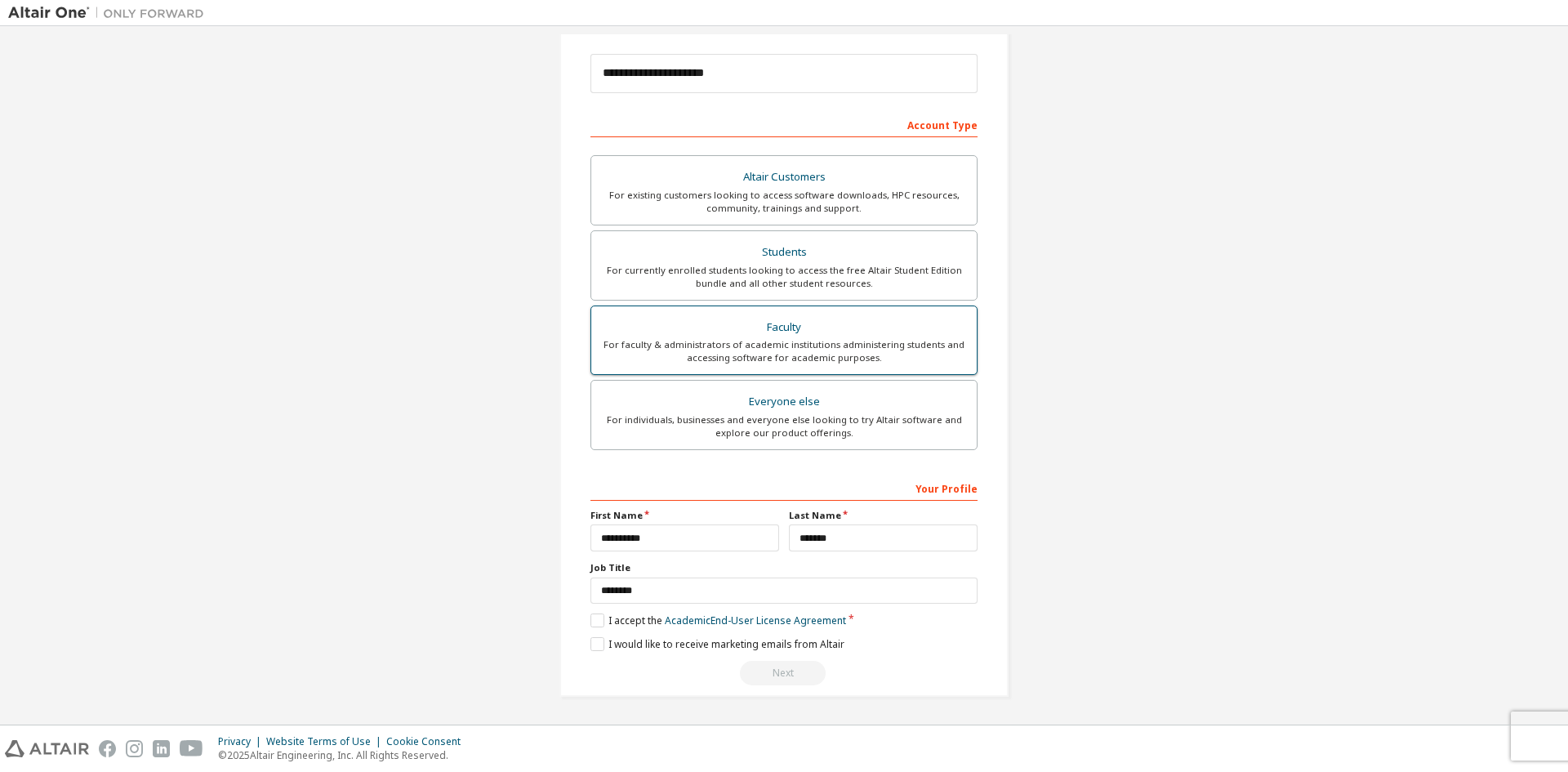
click at [850, 344] on div "For faculty & administrators of academic institutions administering students an…" at bounding box center [784, 352] width 366 height 26
click at [845, 397] on div "Everyone else" at bounding box center [784, 402] width 366 height 23
click at [860, 238] on label "Students For currently enrolled students looking to access the free Altair Stud…" at bounding box center [784, 266] width 387 height 71
click at [858, 210] on div "For existing customers looking to access software downloads, HPC resources, com…" at bounding box center [784, 202] width 366 height 26
click at [590, 621] on label "I accept the End-User License Agreement" at bounding box center [695, 620] width 210 height 14
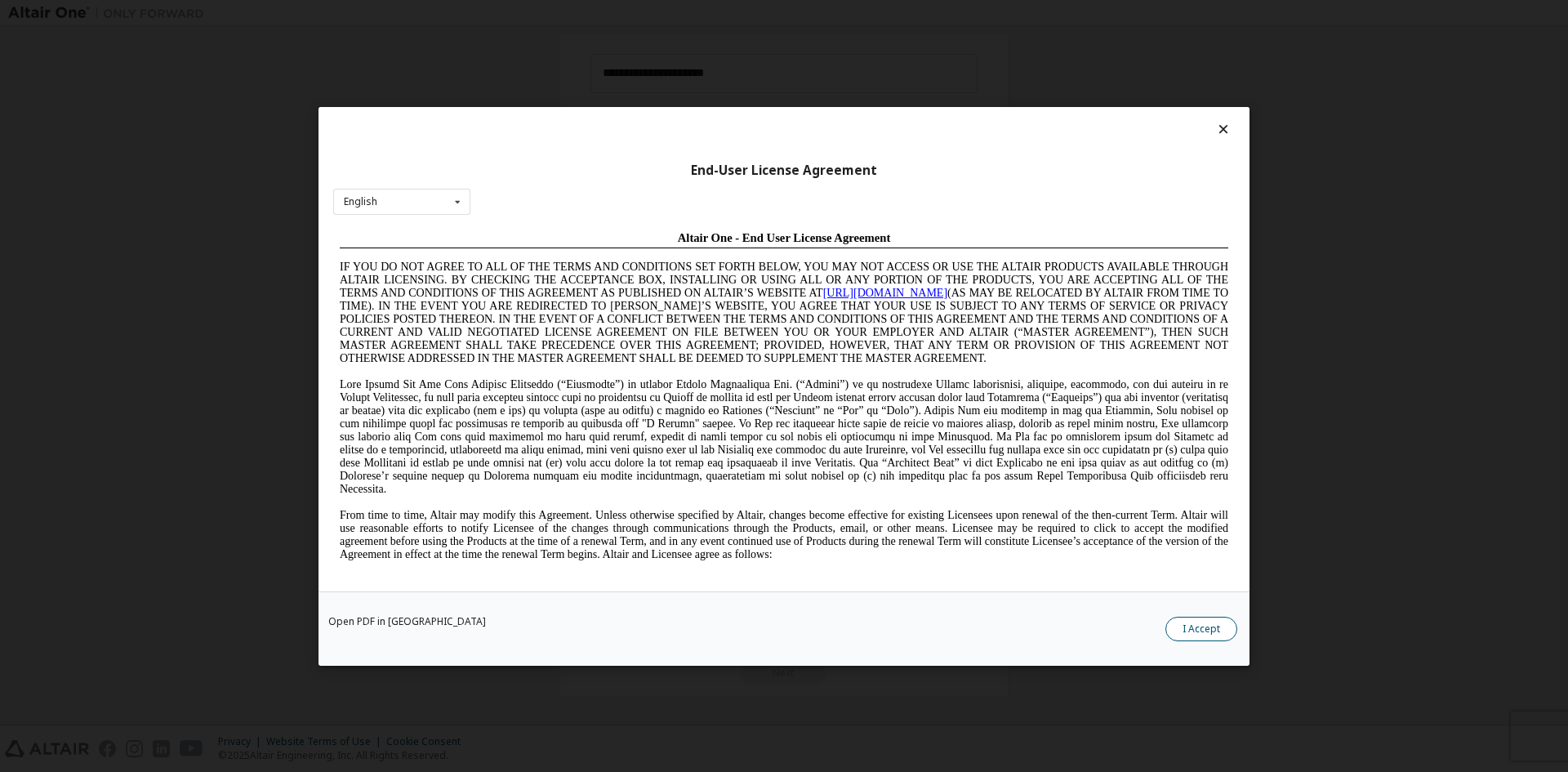
scroll to position [0, 0]
click at [1194, 637] on button "I Accept" at bounding box center [1202, 628] width 72 height 25
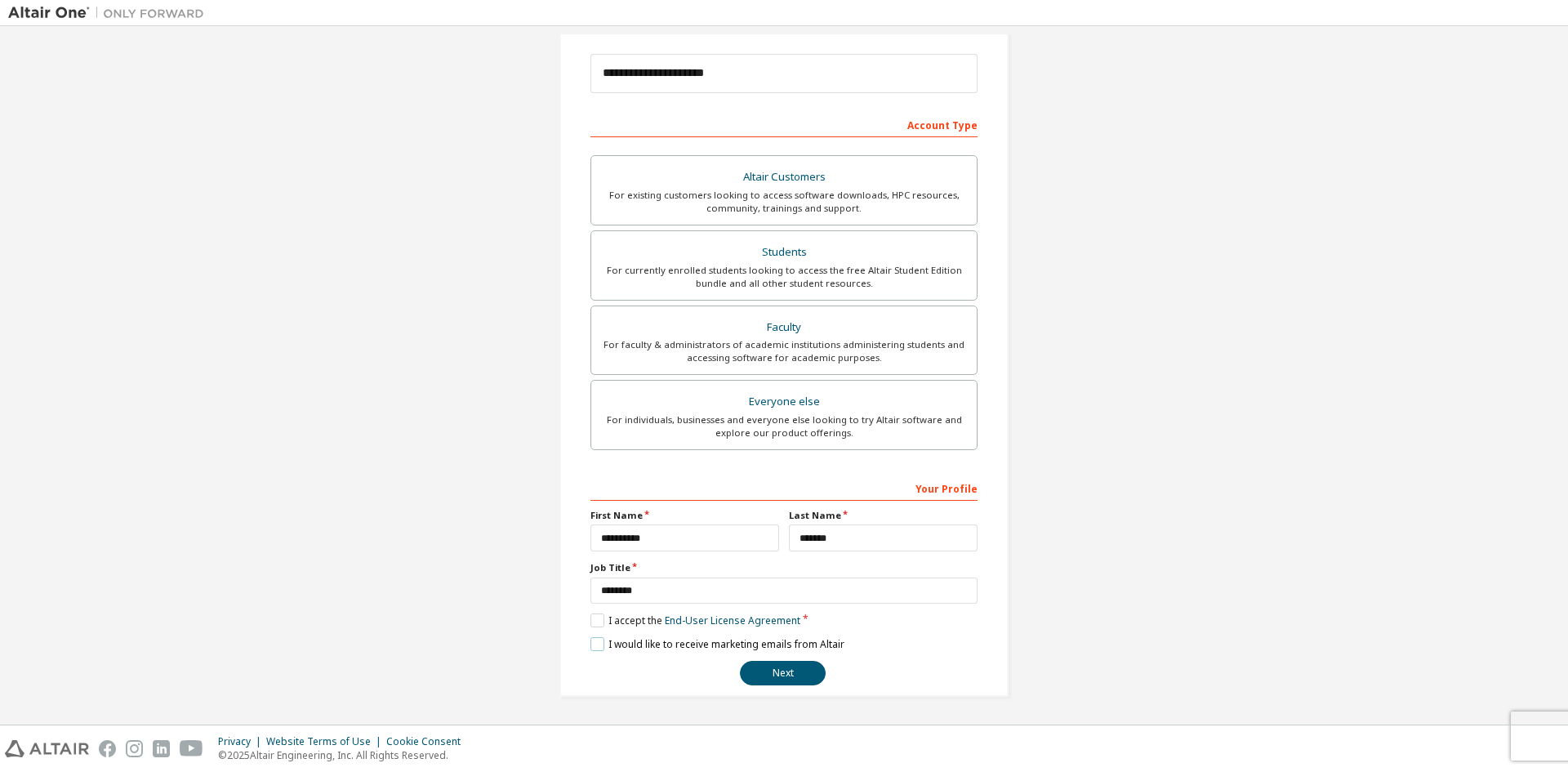
click at [596, 645] on label "I would like to receive marketing emails from Altair" at bounding box center [717, 644] width 254 height 14
click at [809, 678] on button "Next" at bounding box center [782, 673] width 85 height 25
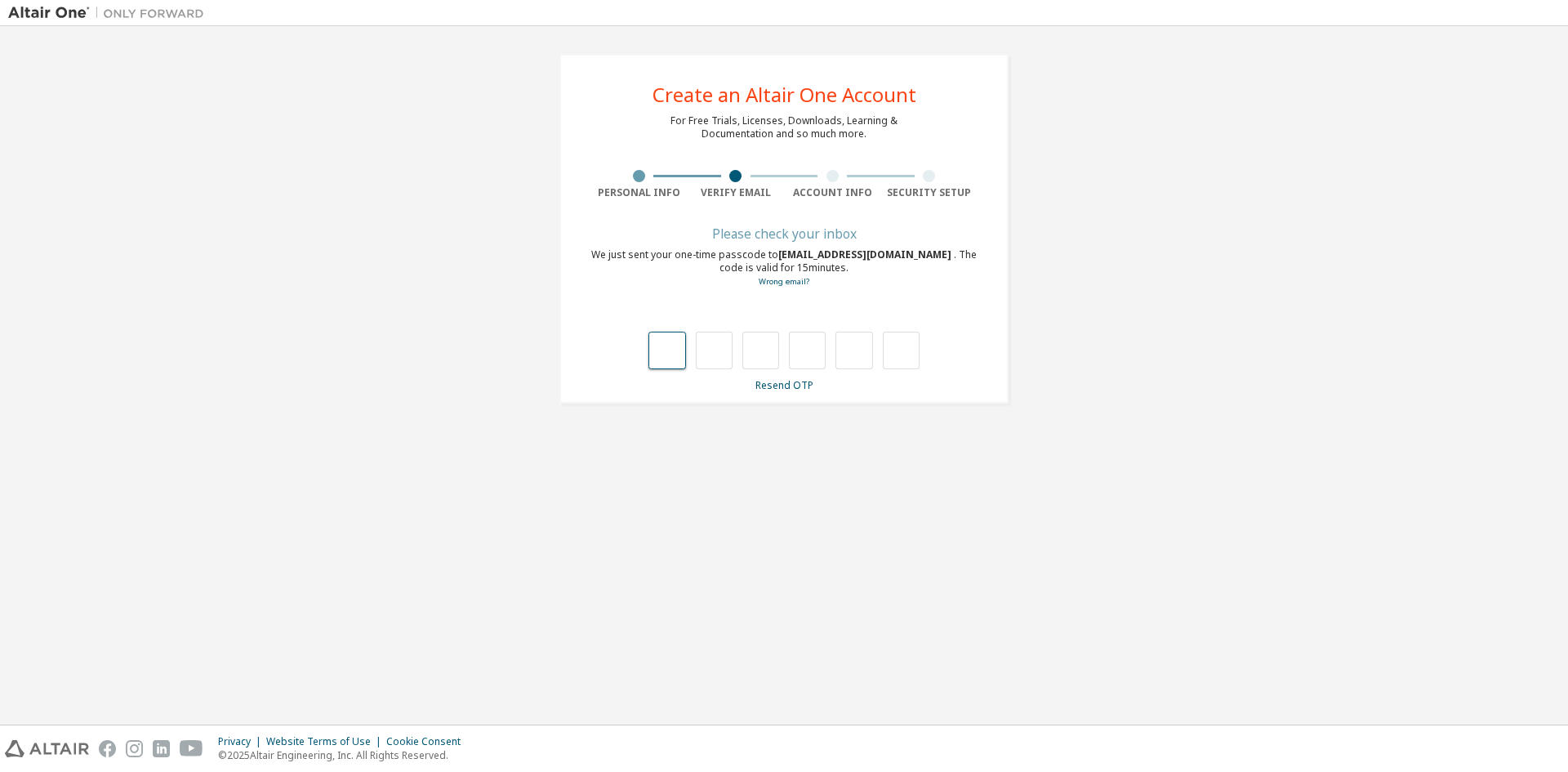
type input "*"
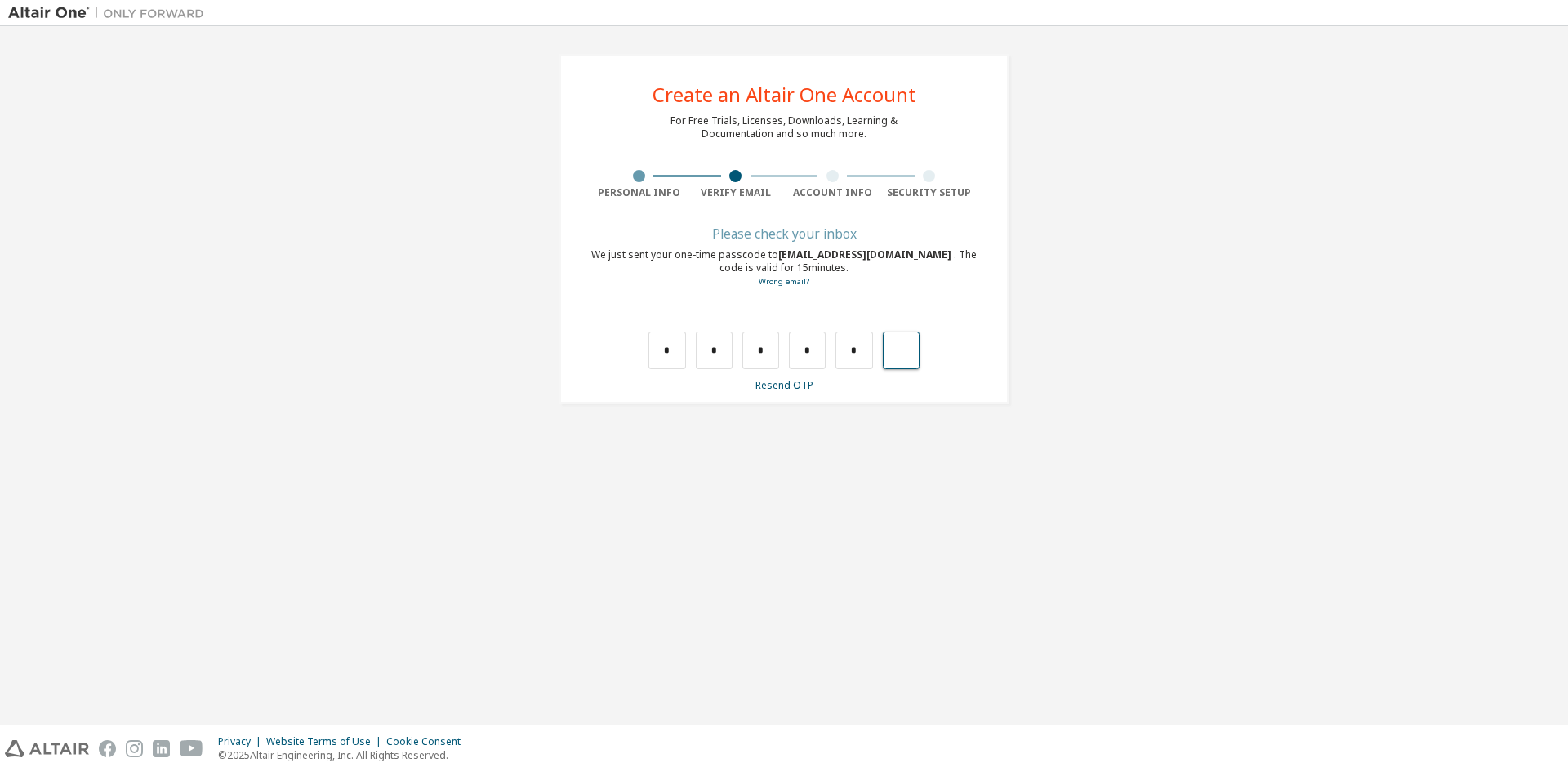
type input "*"
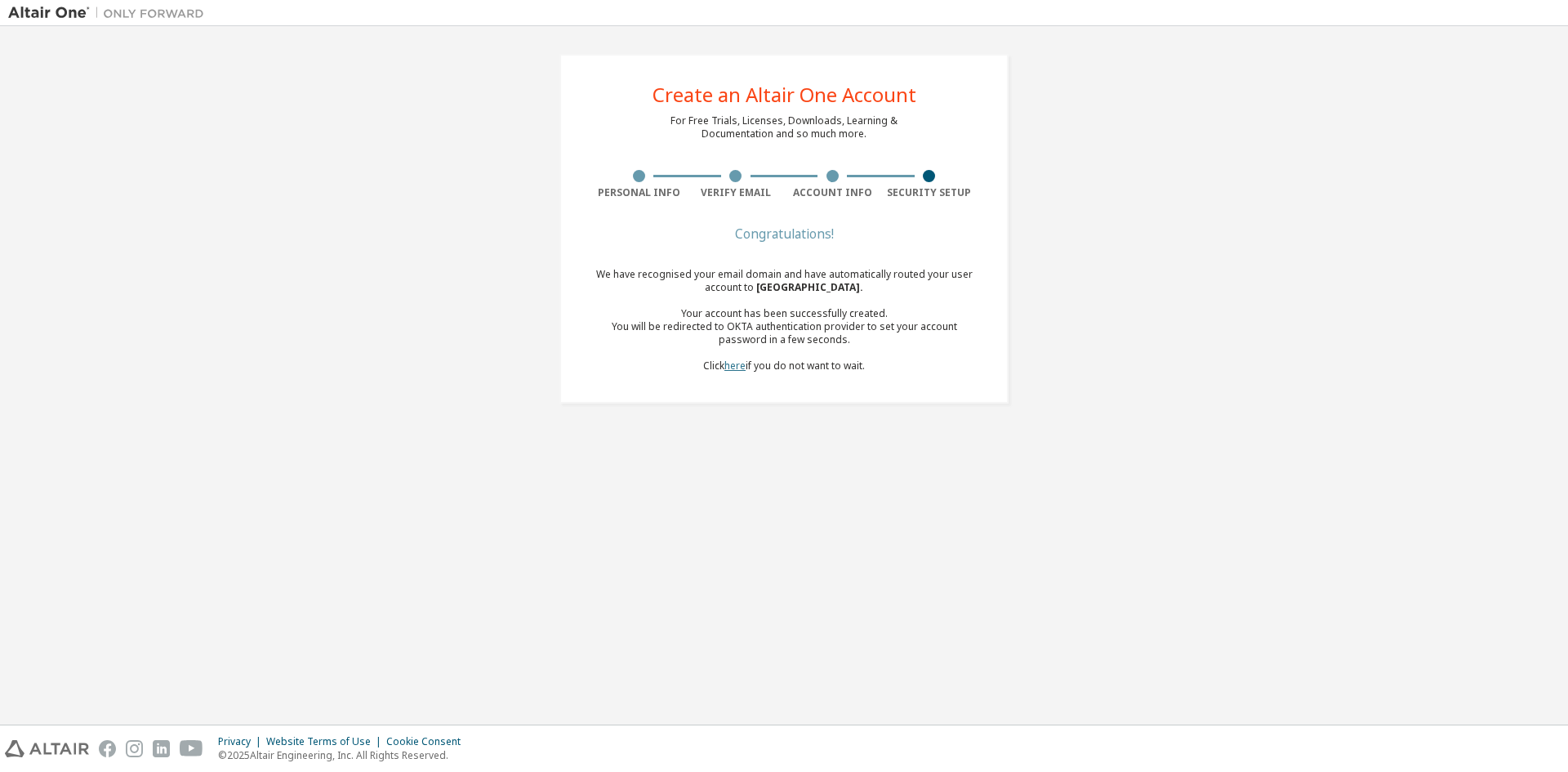
click at [730, 370] on link "here" at bounding box center [736, 365] width 21 height 14
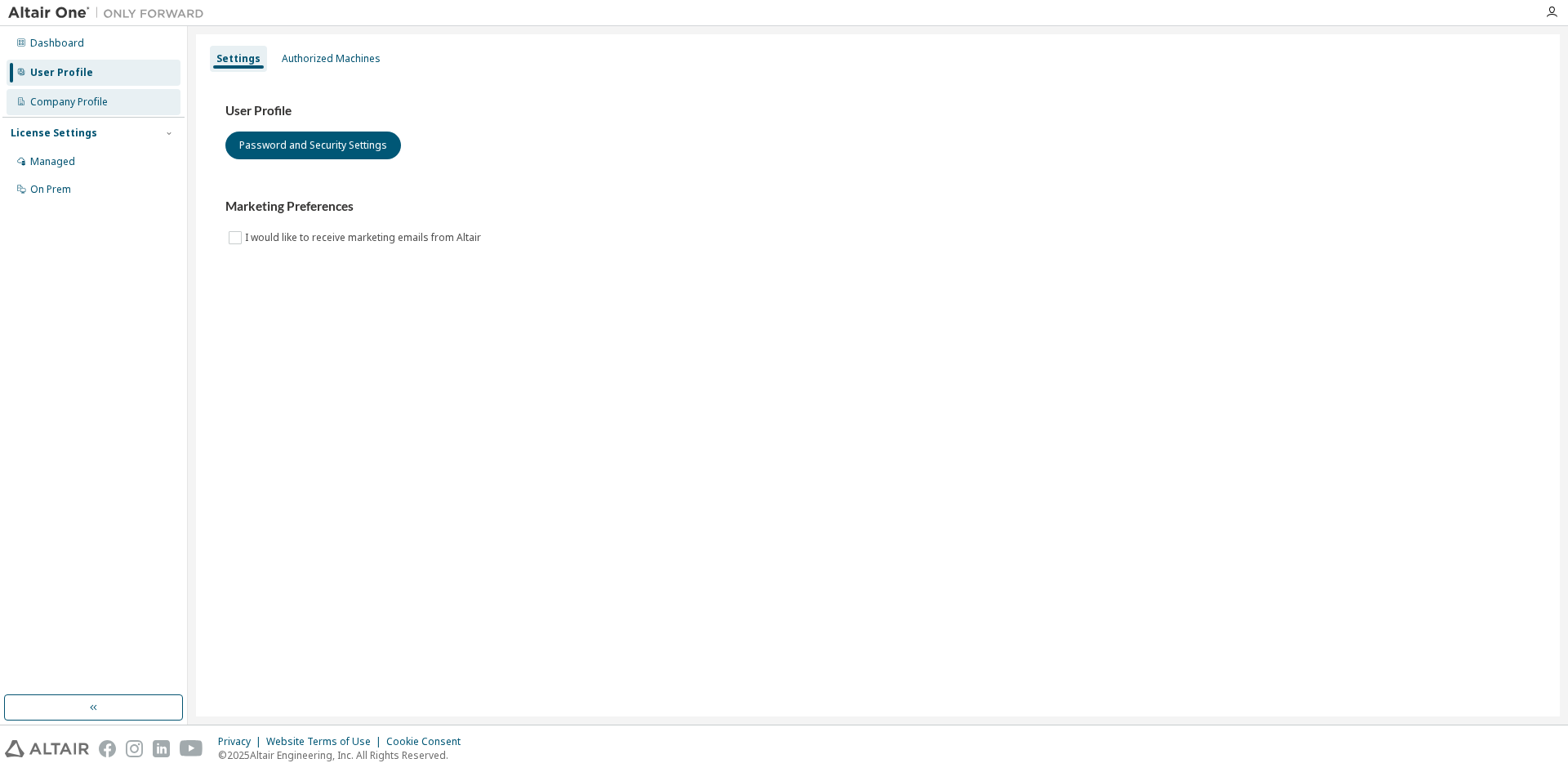
click at [96, 99] on div "Company Profile" at bounding box center [69, 102] width 78 height 13
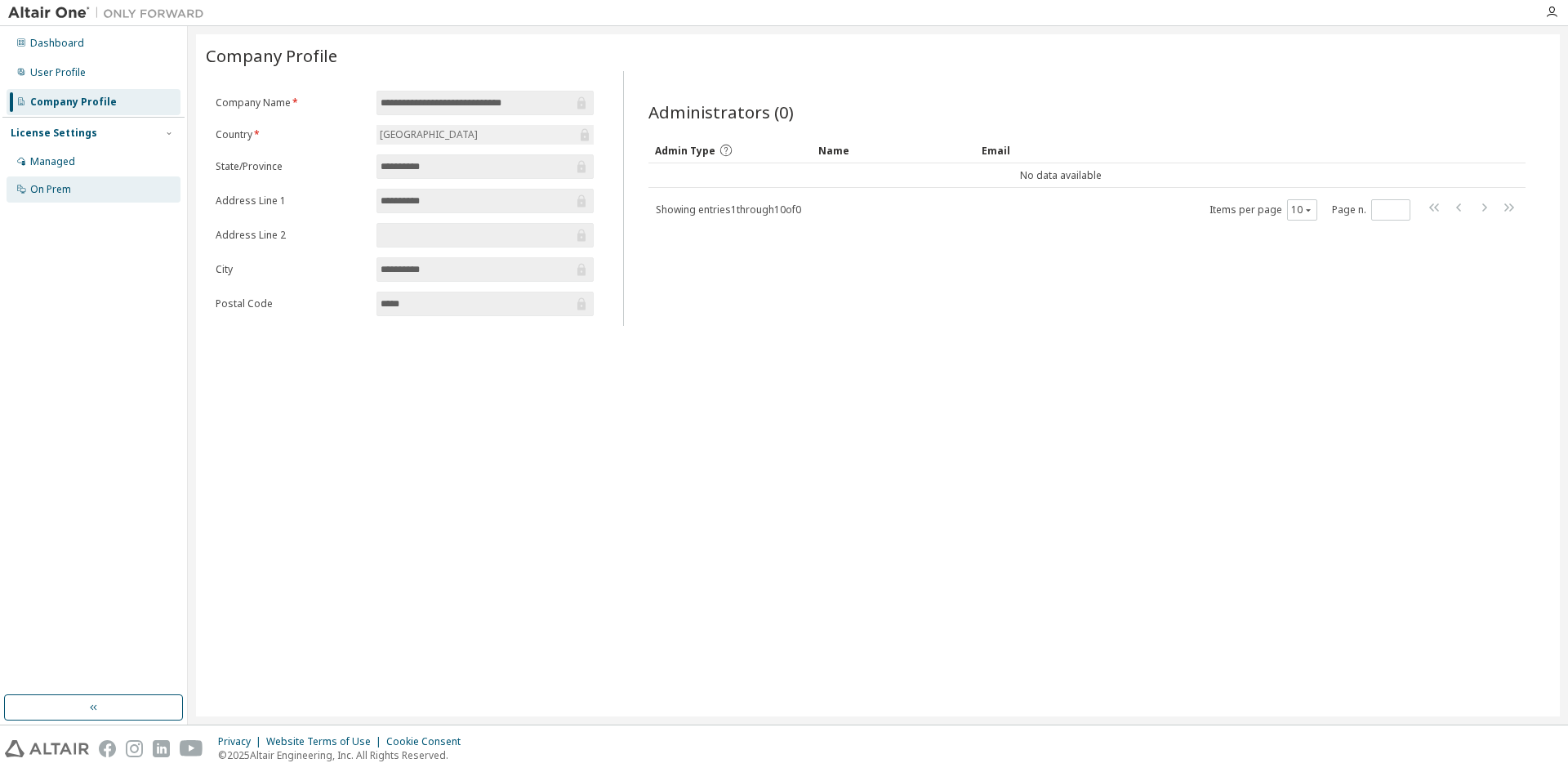
click at [74, 182] on div "On Prem" at bounding box center [94, 190] width 174 height 26
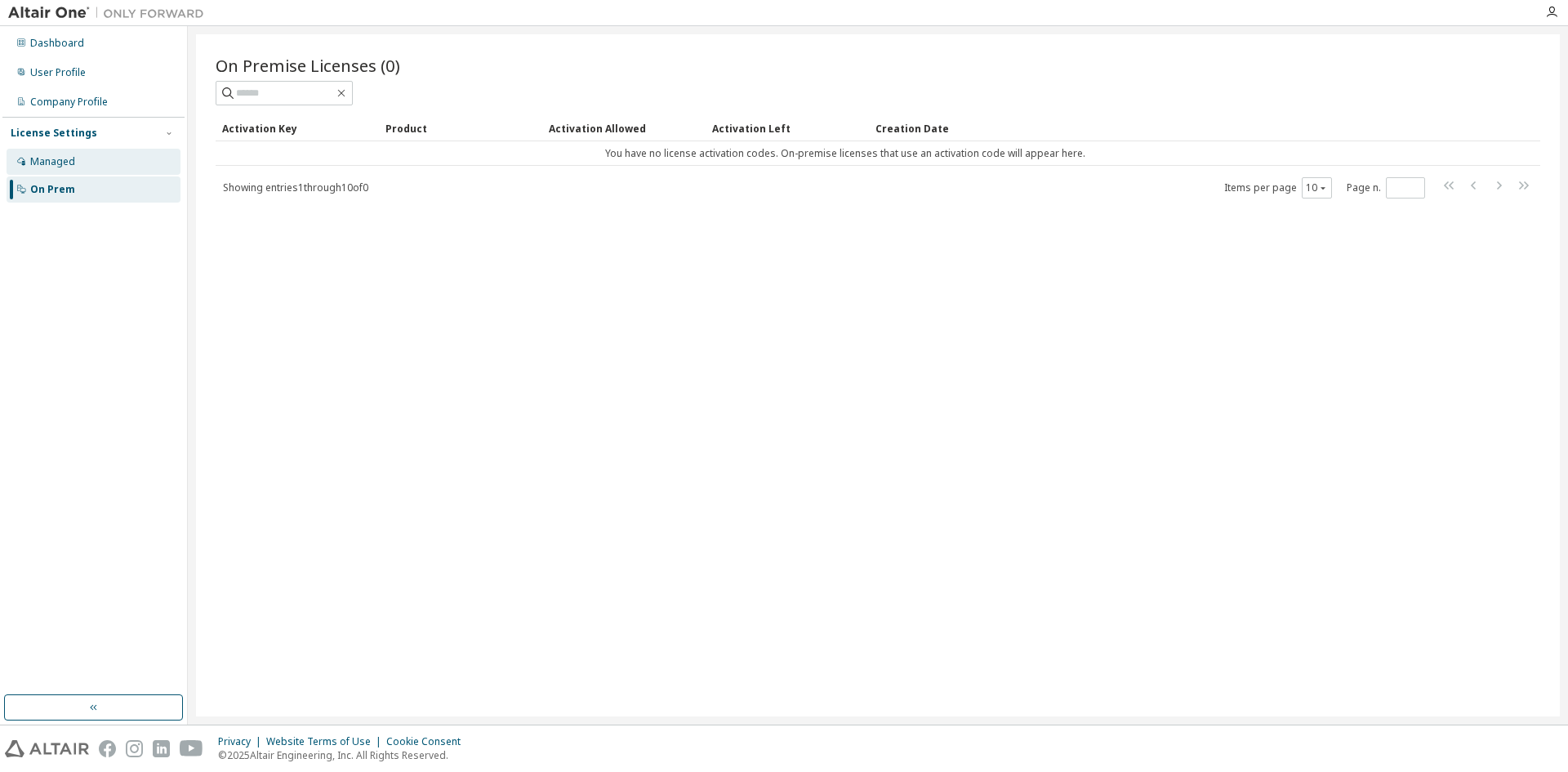
click at [78, 160] on div "Managed" at bounding box center [94, 162] width 174 height 26
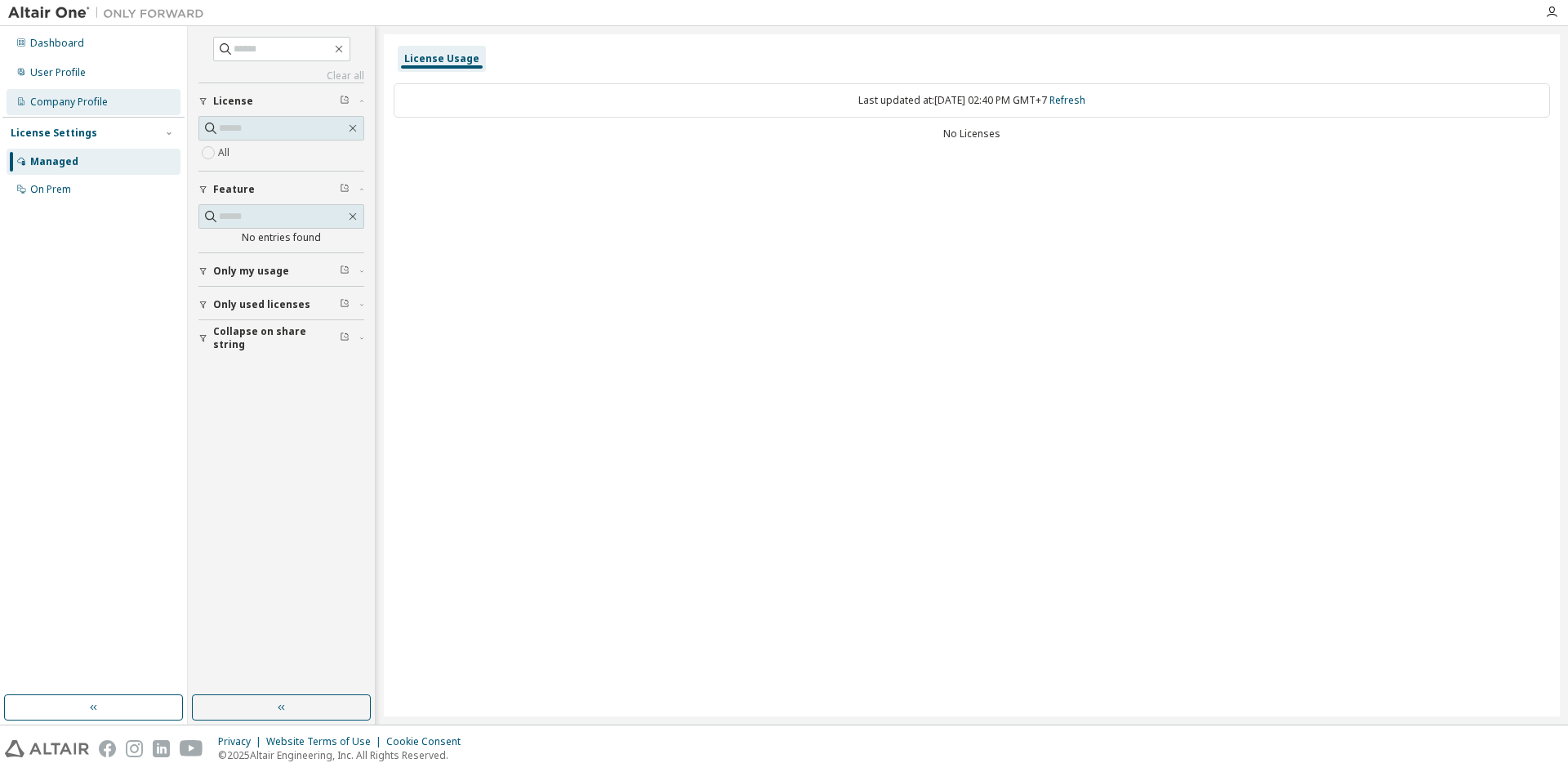
click at [103, 111] on div "Company Profile" at bounding box center [94, 102] width 174 height 26
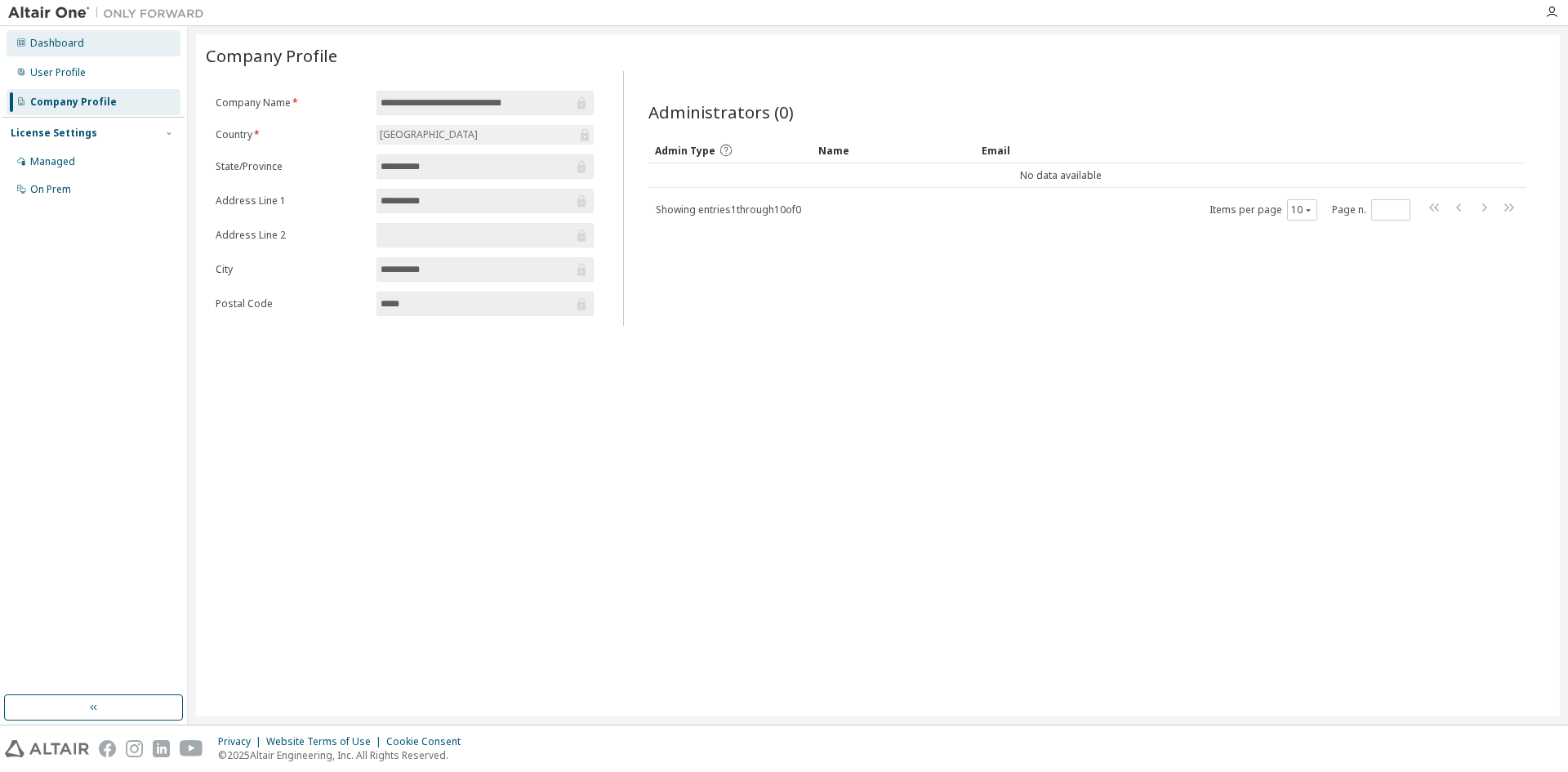
click at [80, 44] on div "Dashboard" at bounding box center [57, 44] width 54 height 13
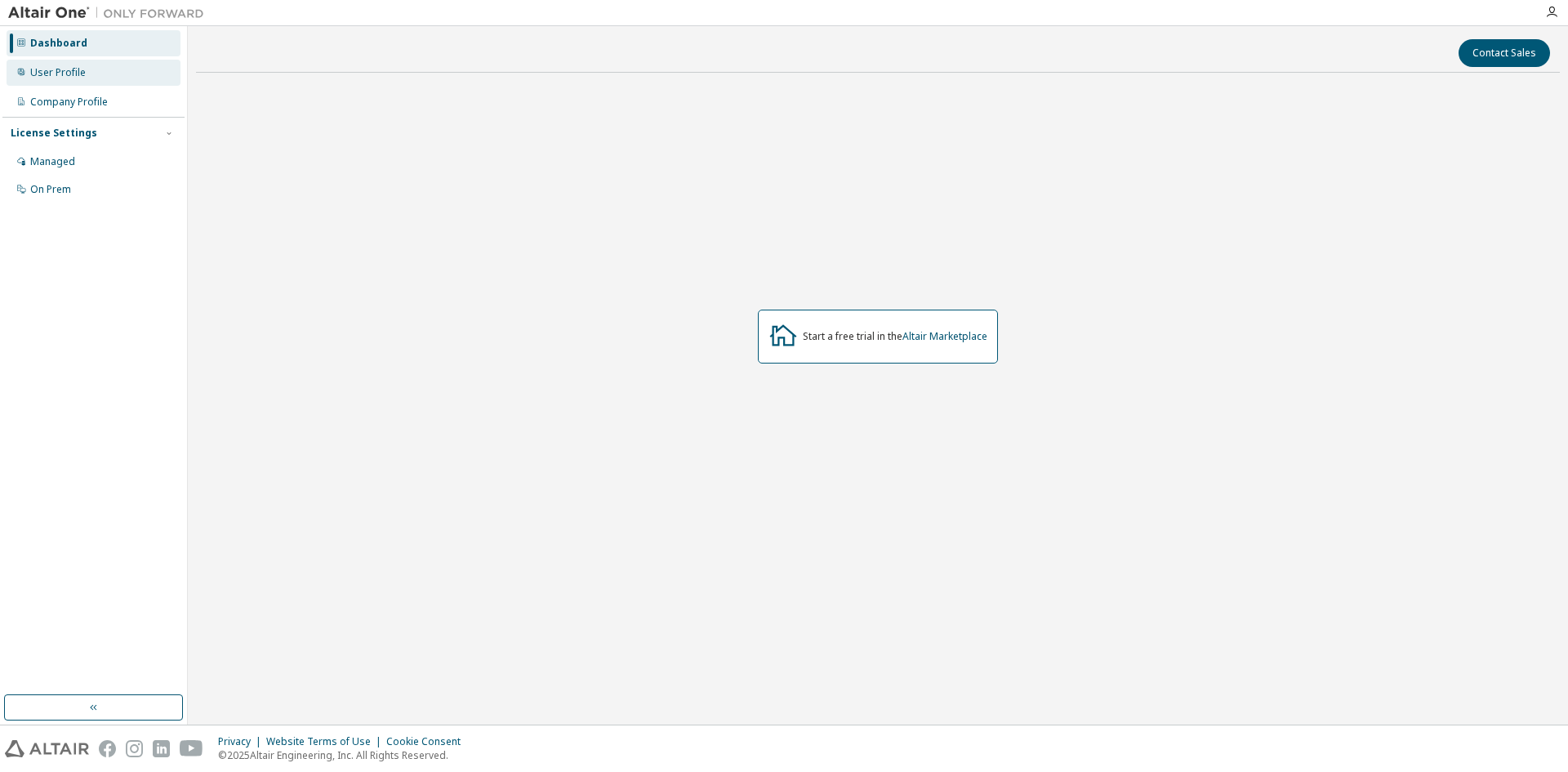
click at [86, 72] on div "User Profile" at bounding box center [94, 73] width 174 height 26
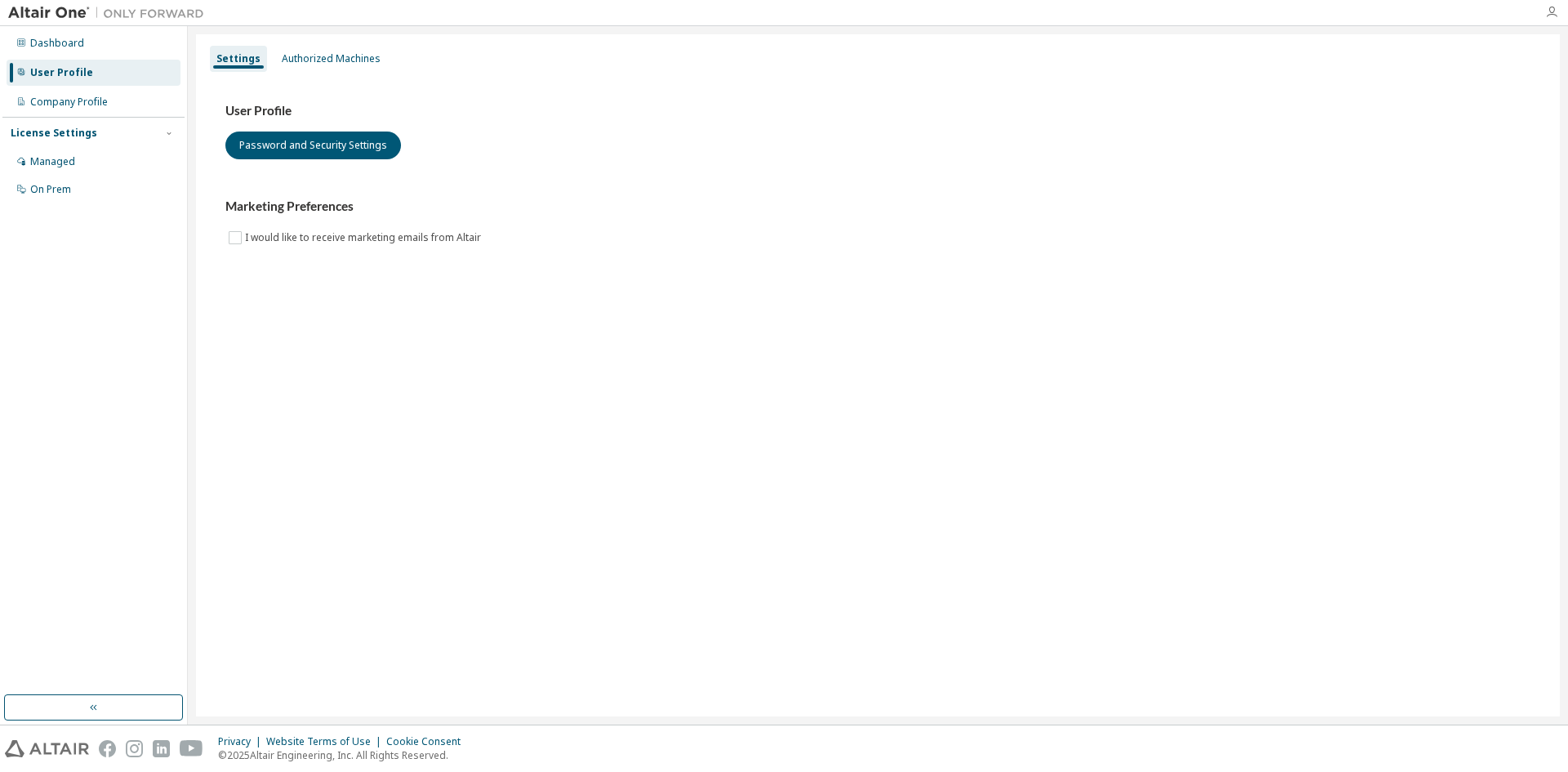
click at [1550, 10] on icon "button" at bounding box center [1552, 12] width 13 height 13
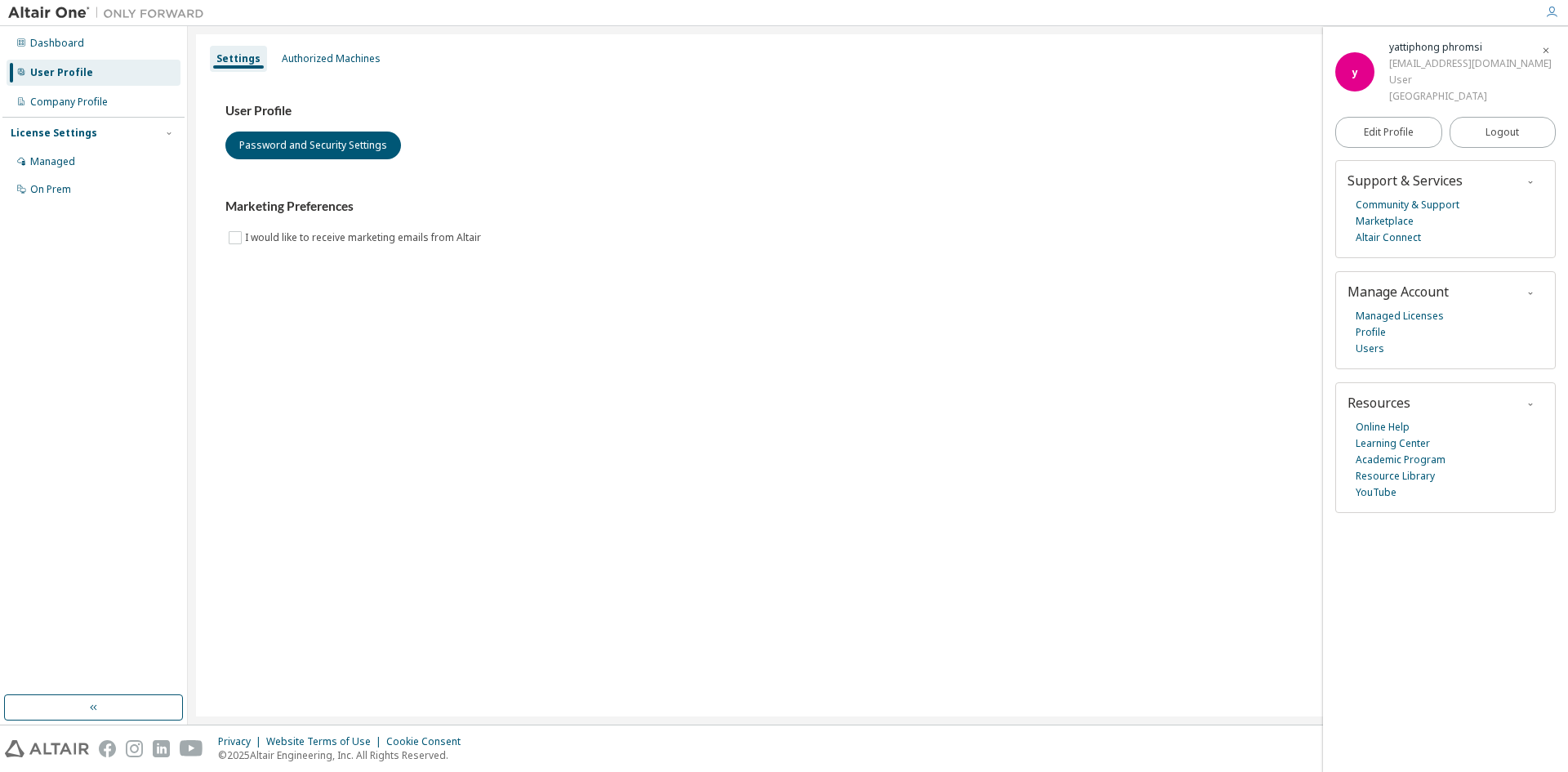
click at [1008, 352] on div "Settings Authorized Machines User Profile Password and Security Settings Market…" at bounding box center [878, 375] width 1364 height 682
click at [1007, 348] on div "Settings Authorized Machines User Profile Password and Security Settings Market…" at bounding box center [878, 375] width 1364 height 682
click at [1082, 452] on div "Settings Authorized Machines User Profile Password and Security Settings Market…" at bounding box center [878, 375] width 1364 height 682
click at [1367, 326] on link "Profile" at bounding box center [1371, 333] width 30 height 16
click at [1372, 333] on link "Profile" at bounding box center [1371, 333] width 30 height 16
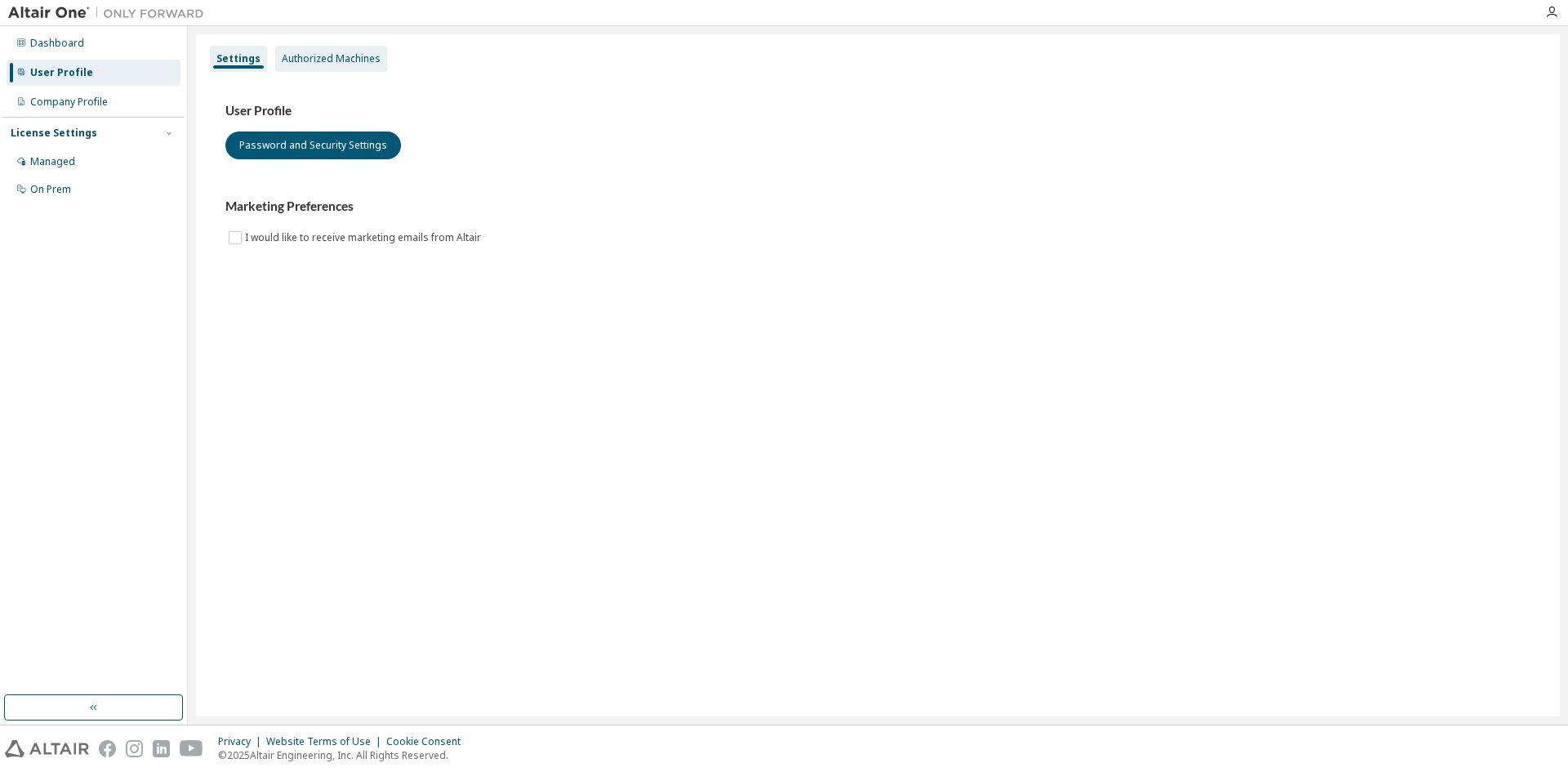
click at [345, 55] on div "Authorized Machines" at bounding box center [331, 59] width 99 height 13
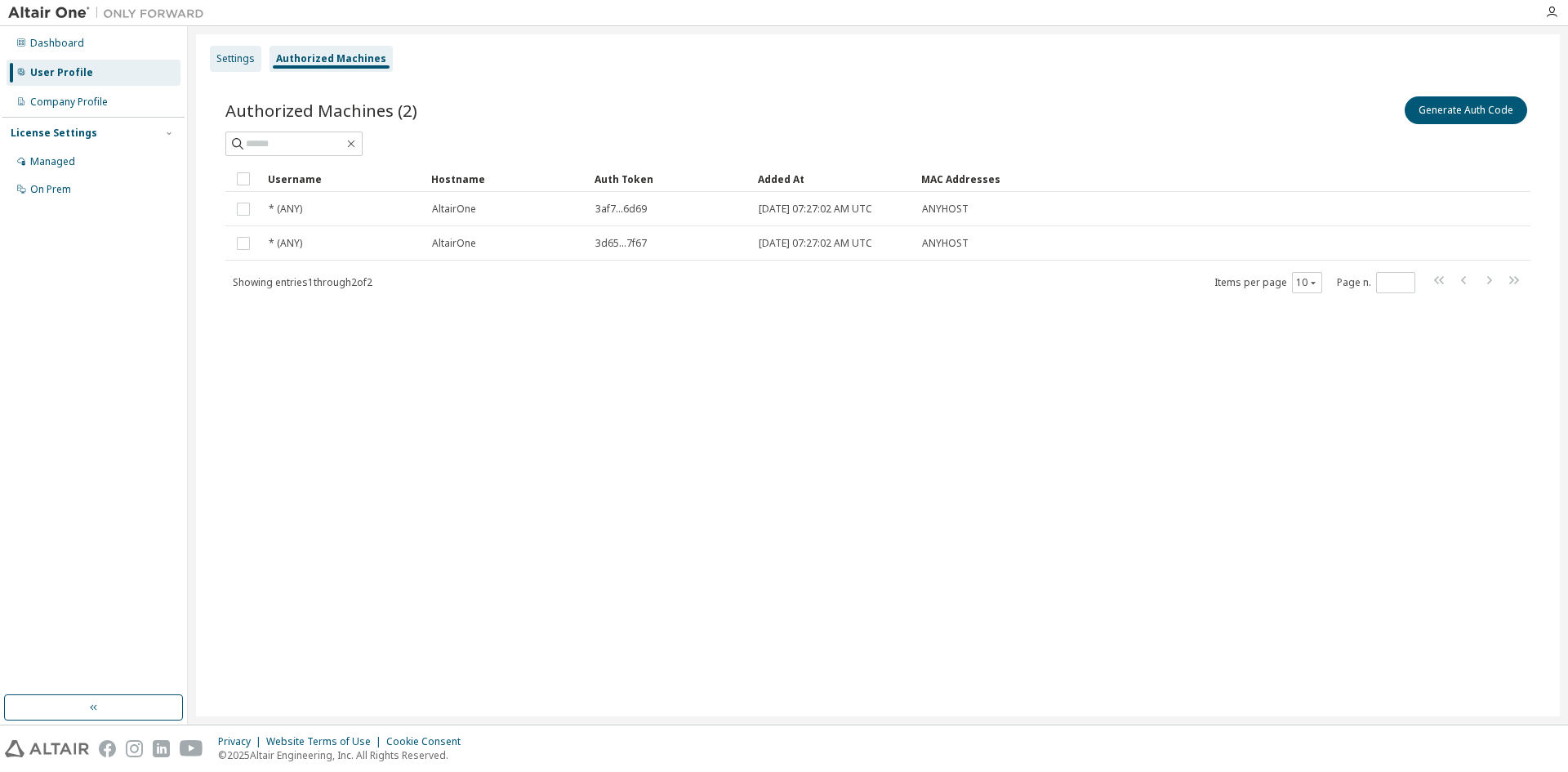
click at [239, 57] on div "Settings" at bounding box center [236, 59] width 39 height 13
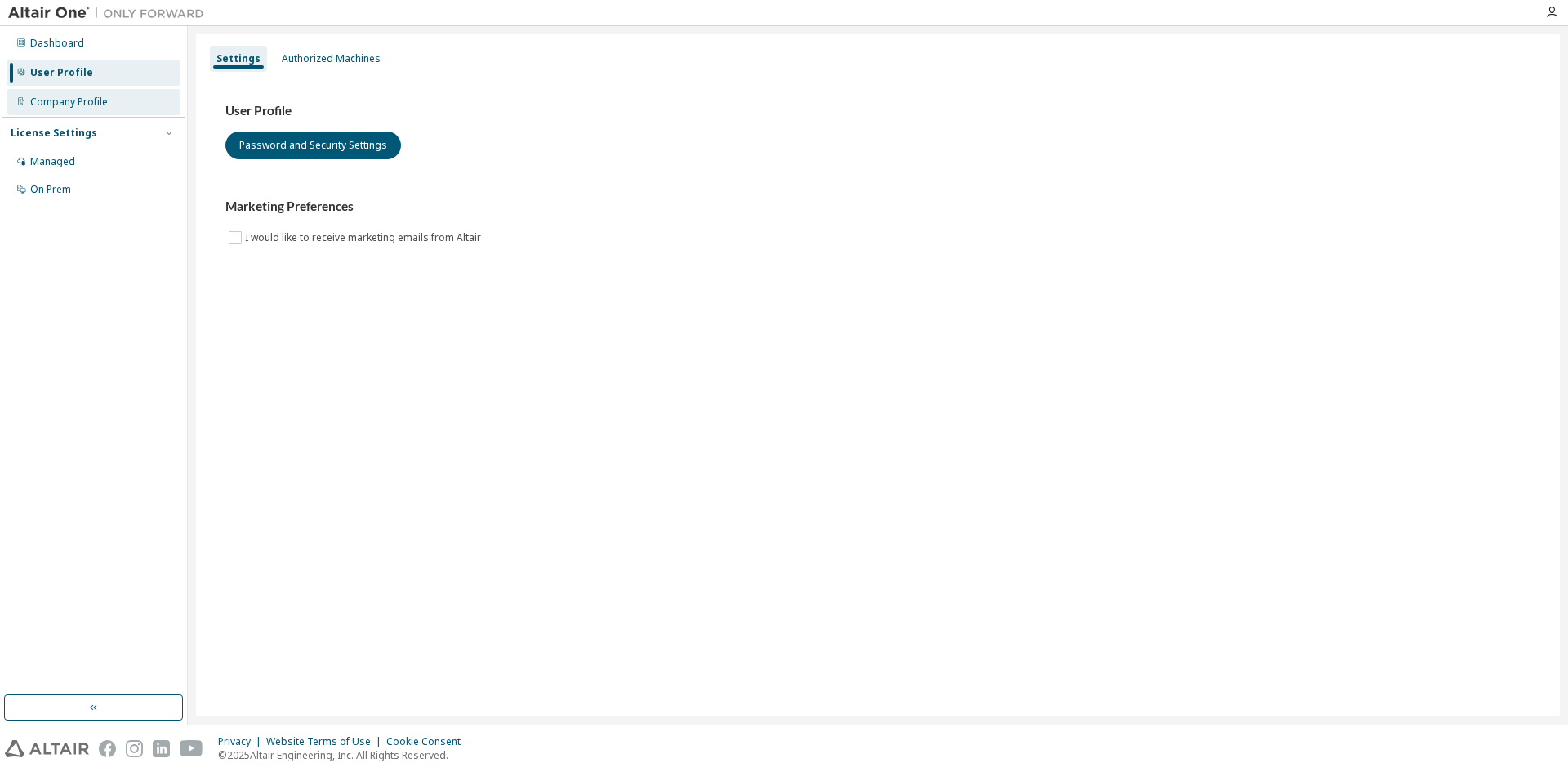
click at [153, 90] on div "Company Profile" at bounding box center [94, 102] width 174 height 26
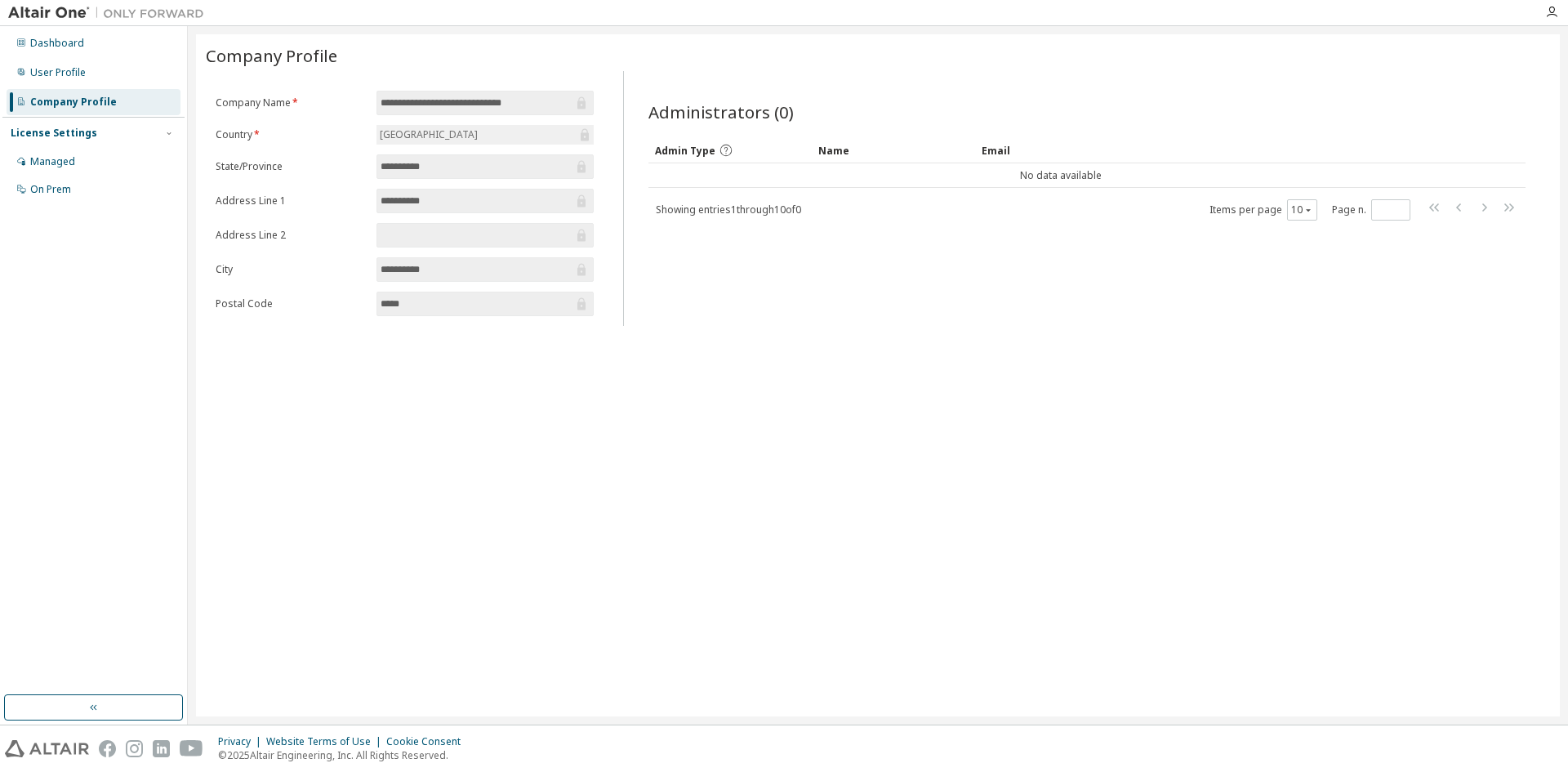
drag, startPoint x: 703, startPoint y: 482, endPoint x: 1027, endPoint y: 266, distance: 389.4
click at [704, 479] on div "**********" at bounding box center [878, 375] width 1364 height 682
click at [1542, 6] on div at bounding box center [1552, 12] width 33 height 13
click at [1544, 10] on div at bounding box center [1552, 12] width 33 height 13
click at [1551, 11] on icon "button" at bounding box center [1552, 12] width 13 height 13
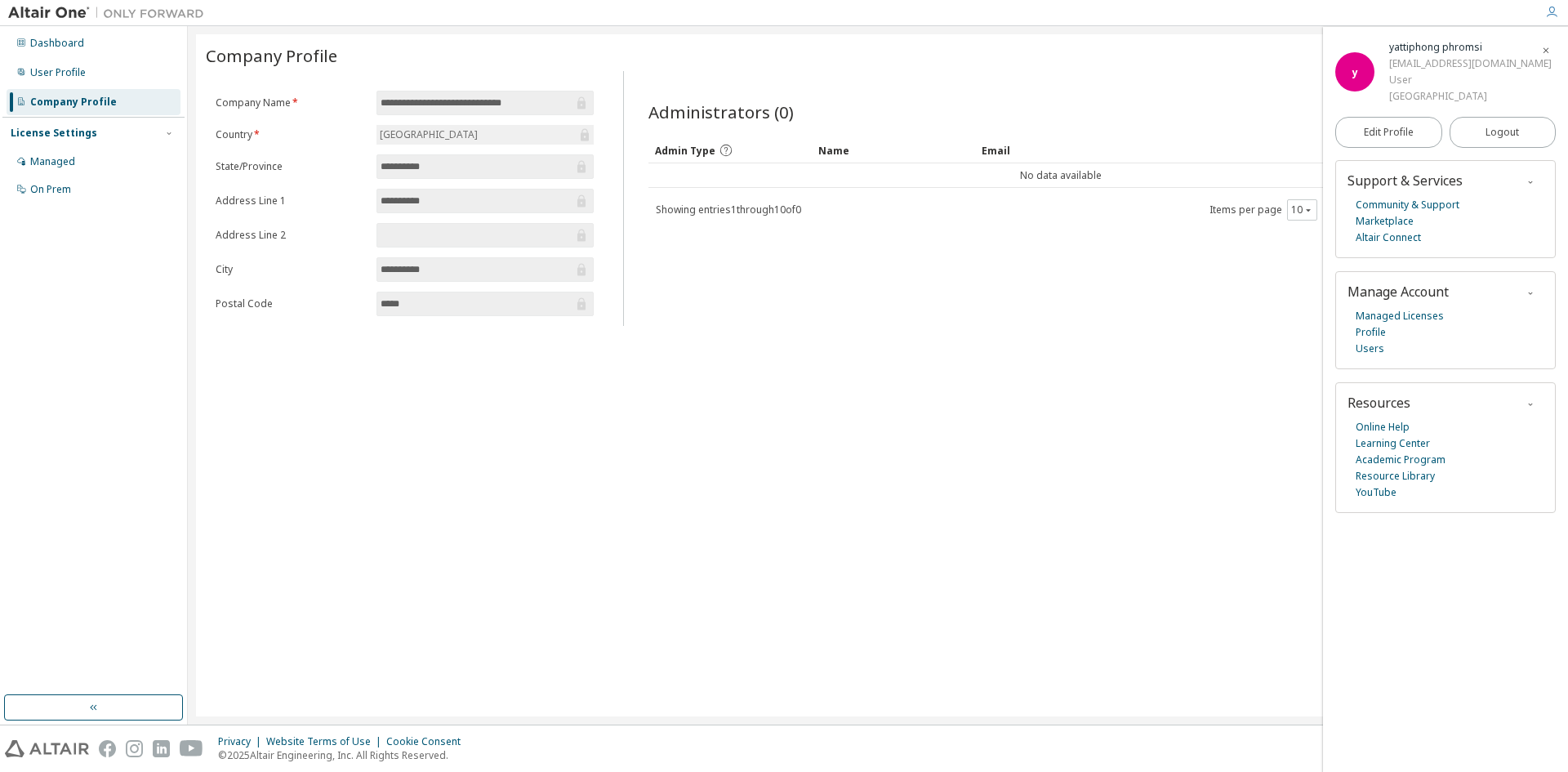
click at [911, 398] on div "**********" at bounding box center [878, 375] width 1364 height 682
drag, startPoint x: 654, startPoint y: 262, endPoint x: 644, endPoint y: 259, distance: 10.4
click at [654, 262] on div "Administrators (0) Clear Load Save Save As Field Operator Value Select filter S…" at bounding box center [1087, 203] width 916 height 245
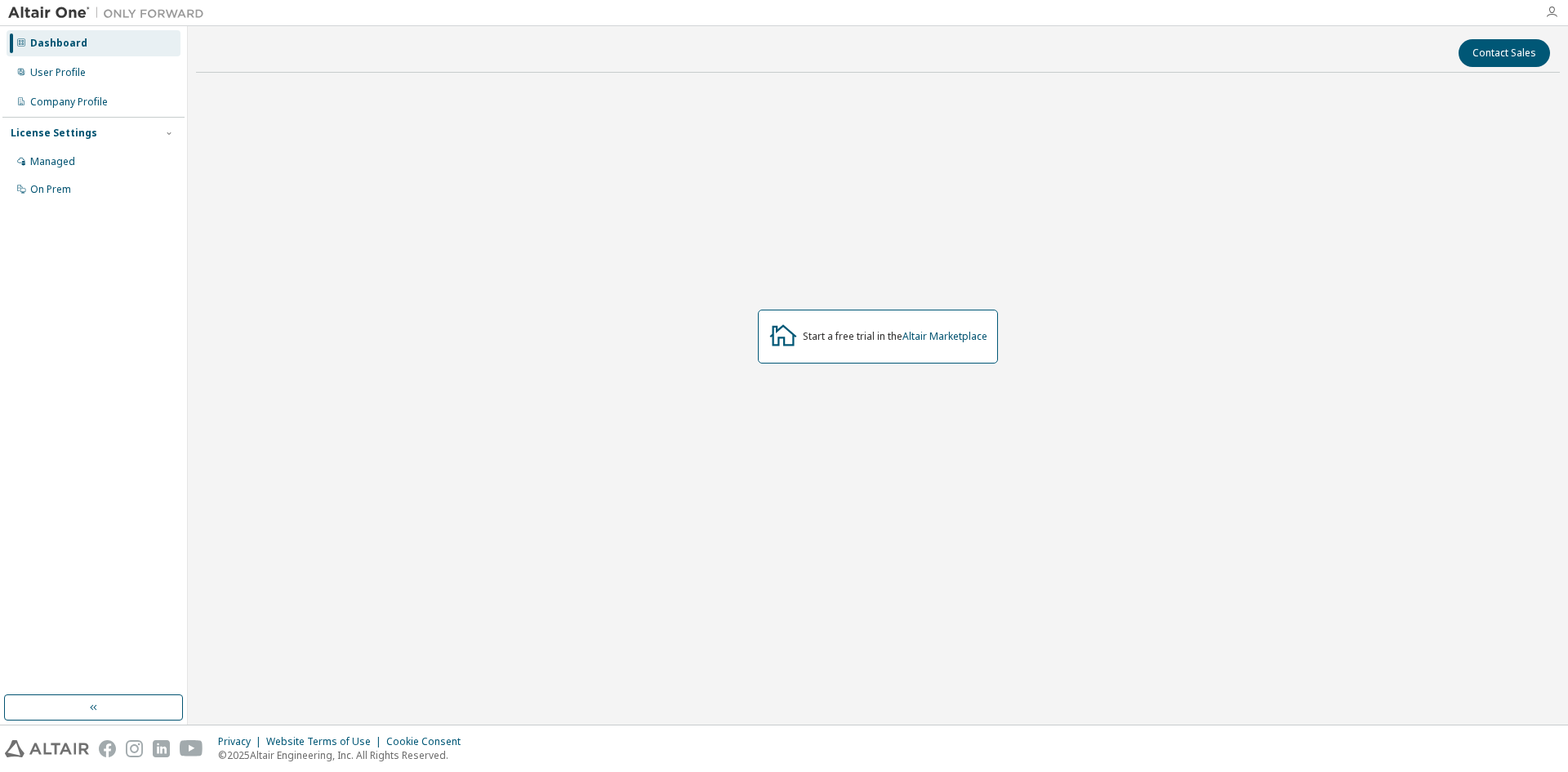
click at [1548, 12] on icon "button" at bounding box center [1552, 12] width 13 height 13
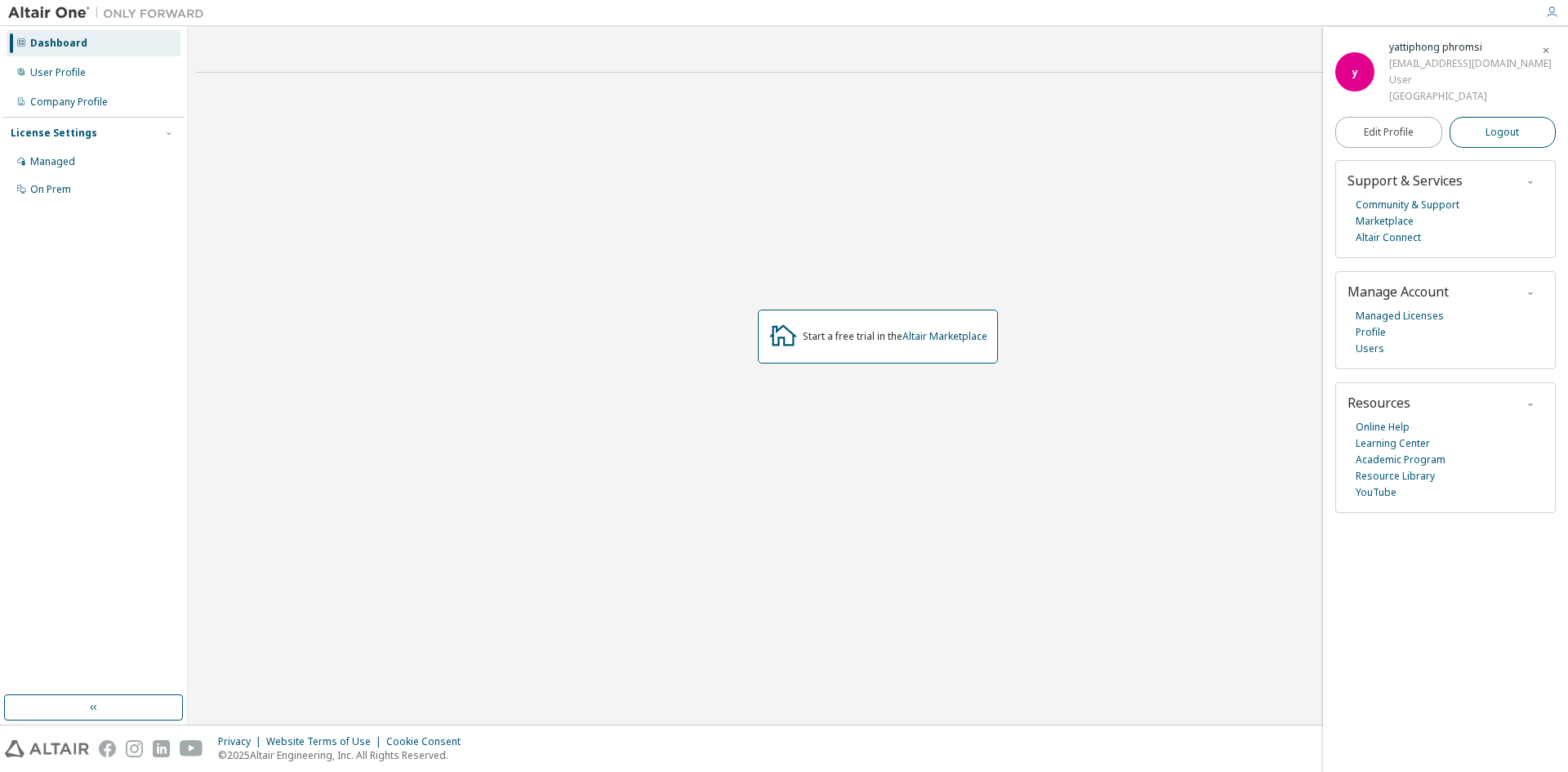
click at [1514, 135] on span "Logout" at bounding box center [1502, 132] width 34 height 16
